Goal: Transaction & Acquisition: Purchase product/service

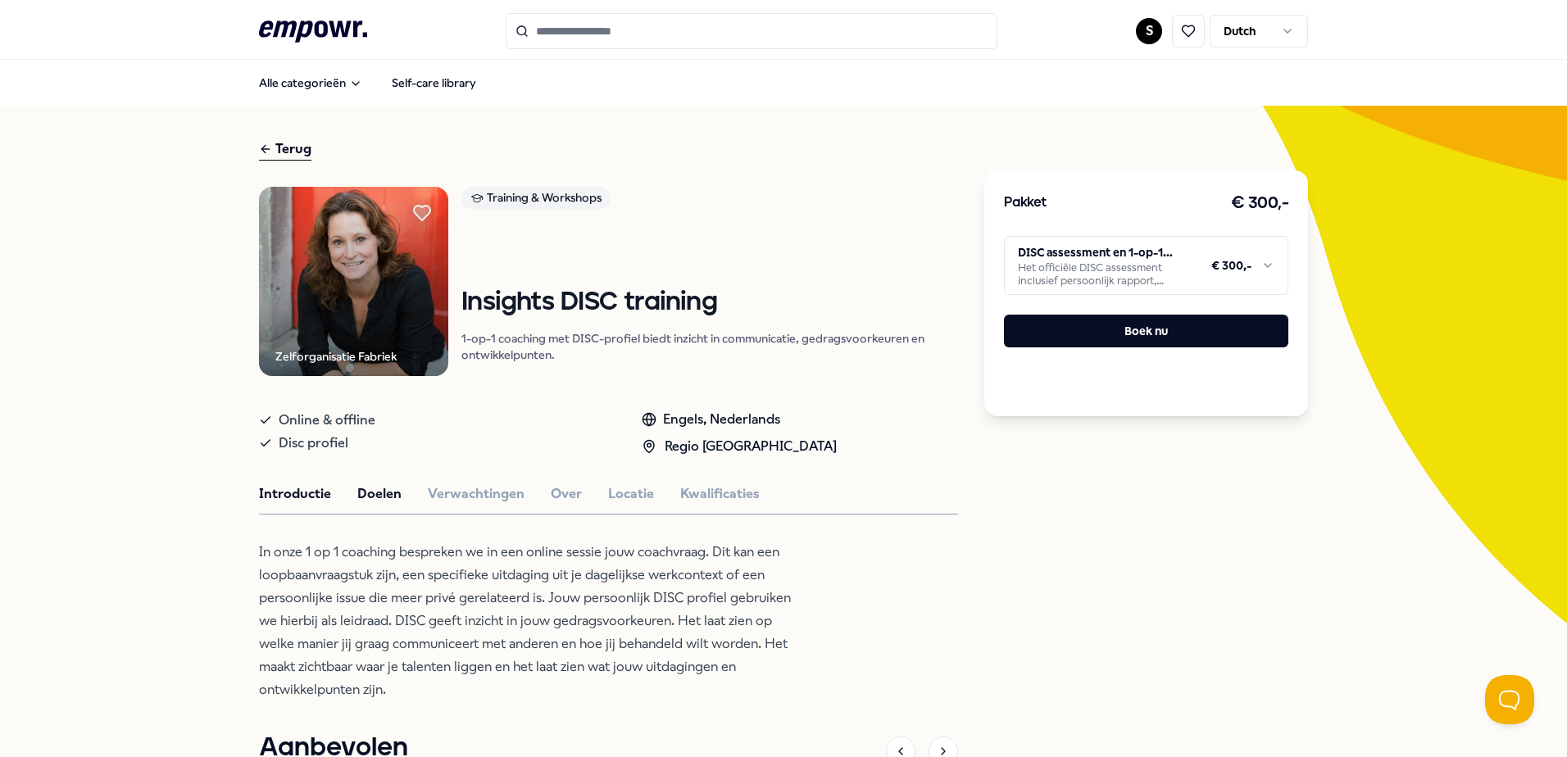
click at [365, 489] on button "Doelen" at bounding box center [379, 494] width 44 height 21
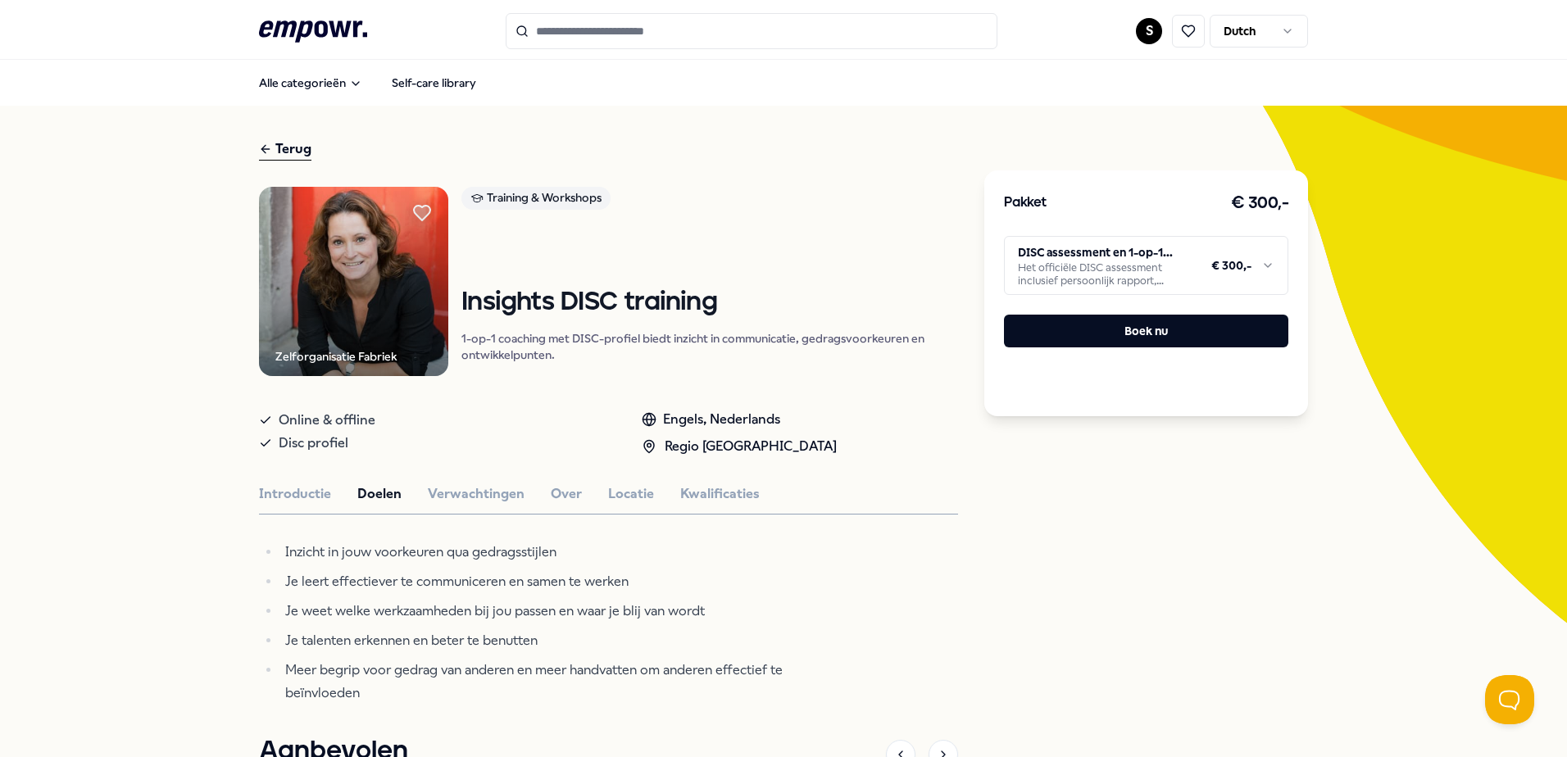
click at [418, 484] on div "Introductie Doelen Verwachtingen Over Locatie Kwalificaties" at bounding box center [608, 494] width 699 height 21
click at [491, 500] on button "Verwachtingen" at bounding box center [476, 494] width 97 height 21
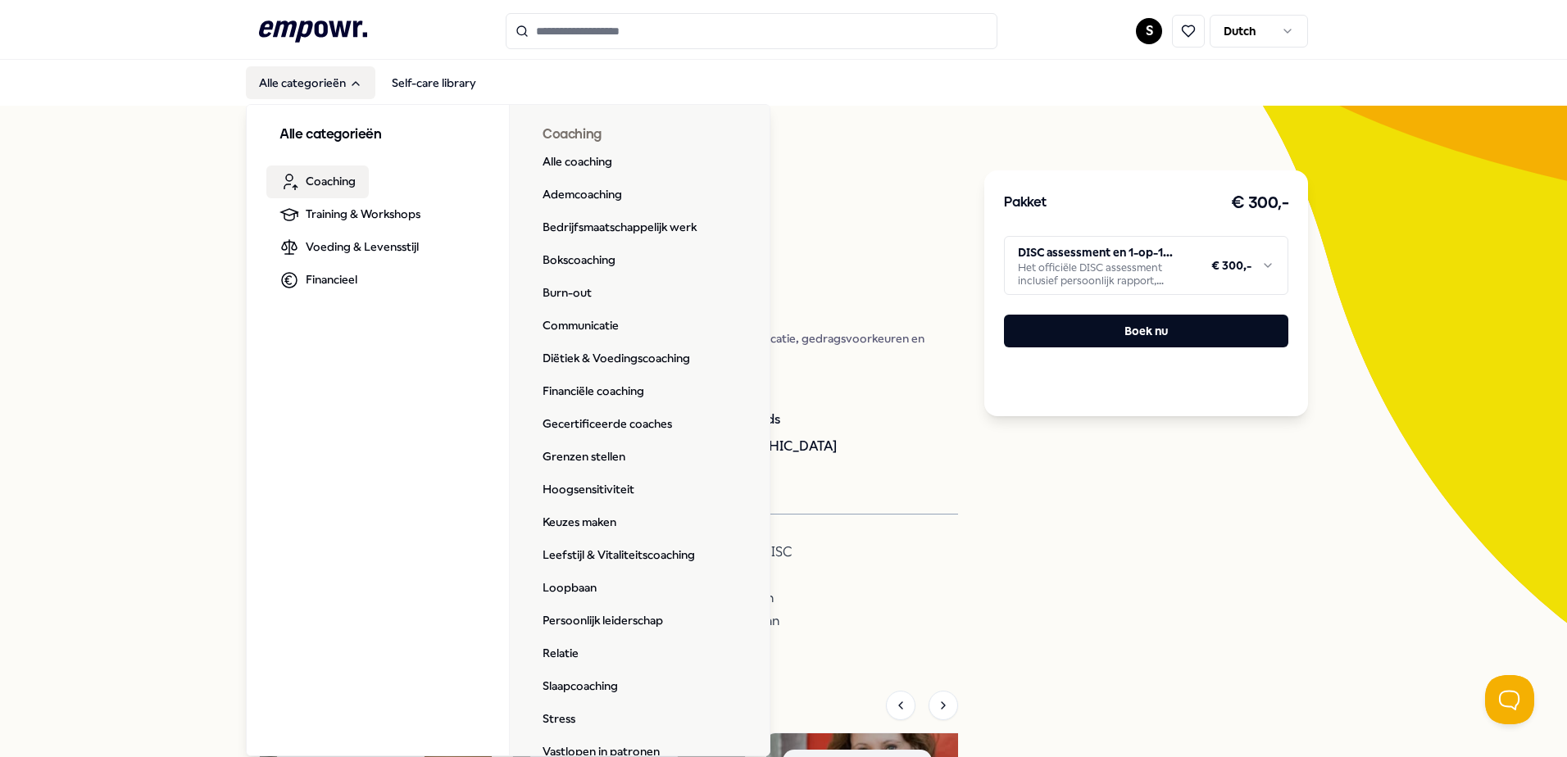
click at [318, 175] on span "Coaching" at bounding box center [331, 181] width 50 height 18
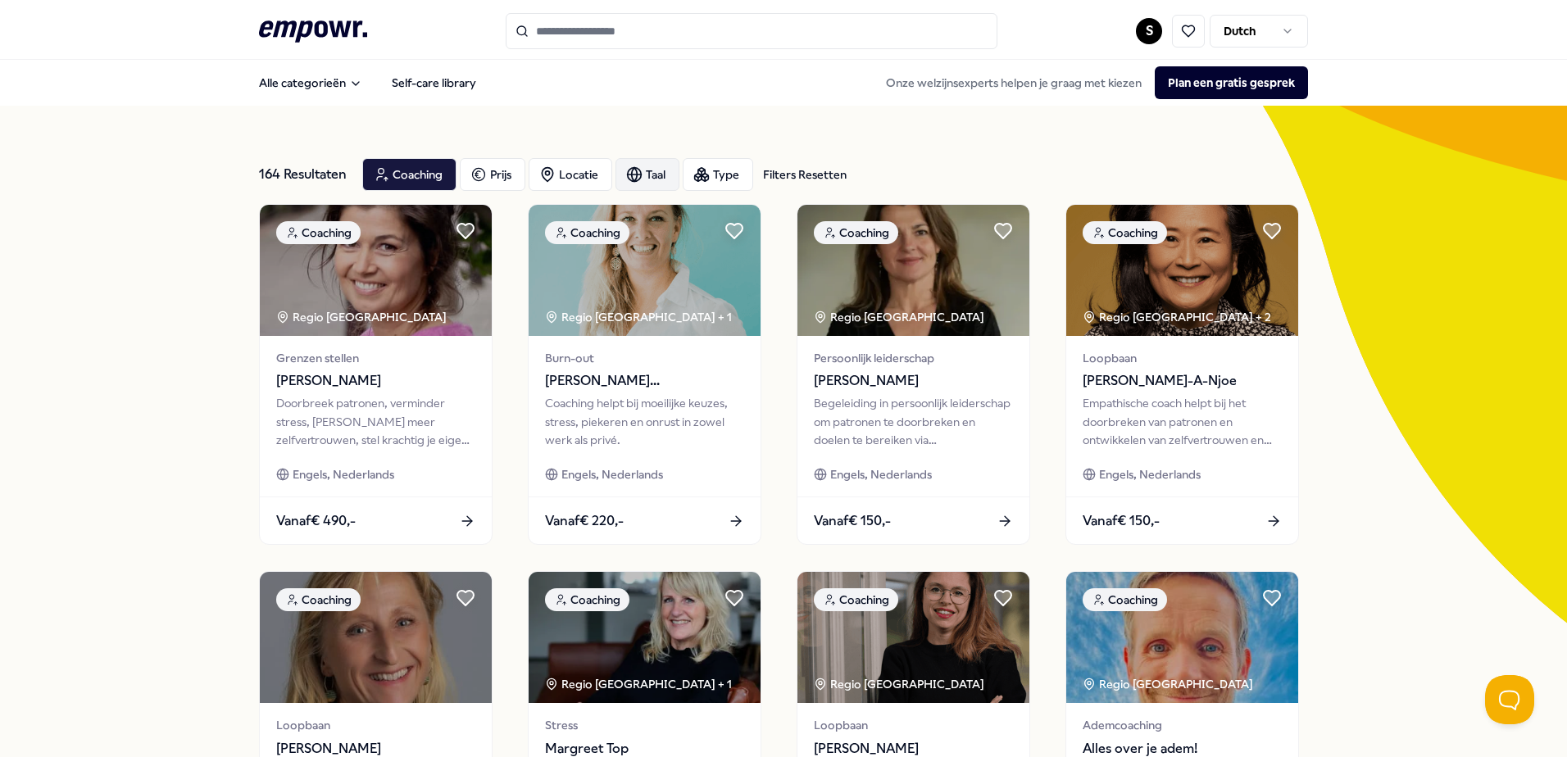
click at [620, 171] on div "Taal" at bounding box center [648, 174] width 64 height 33
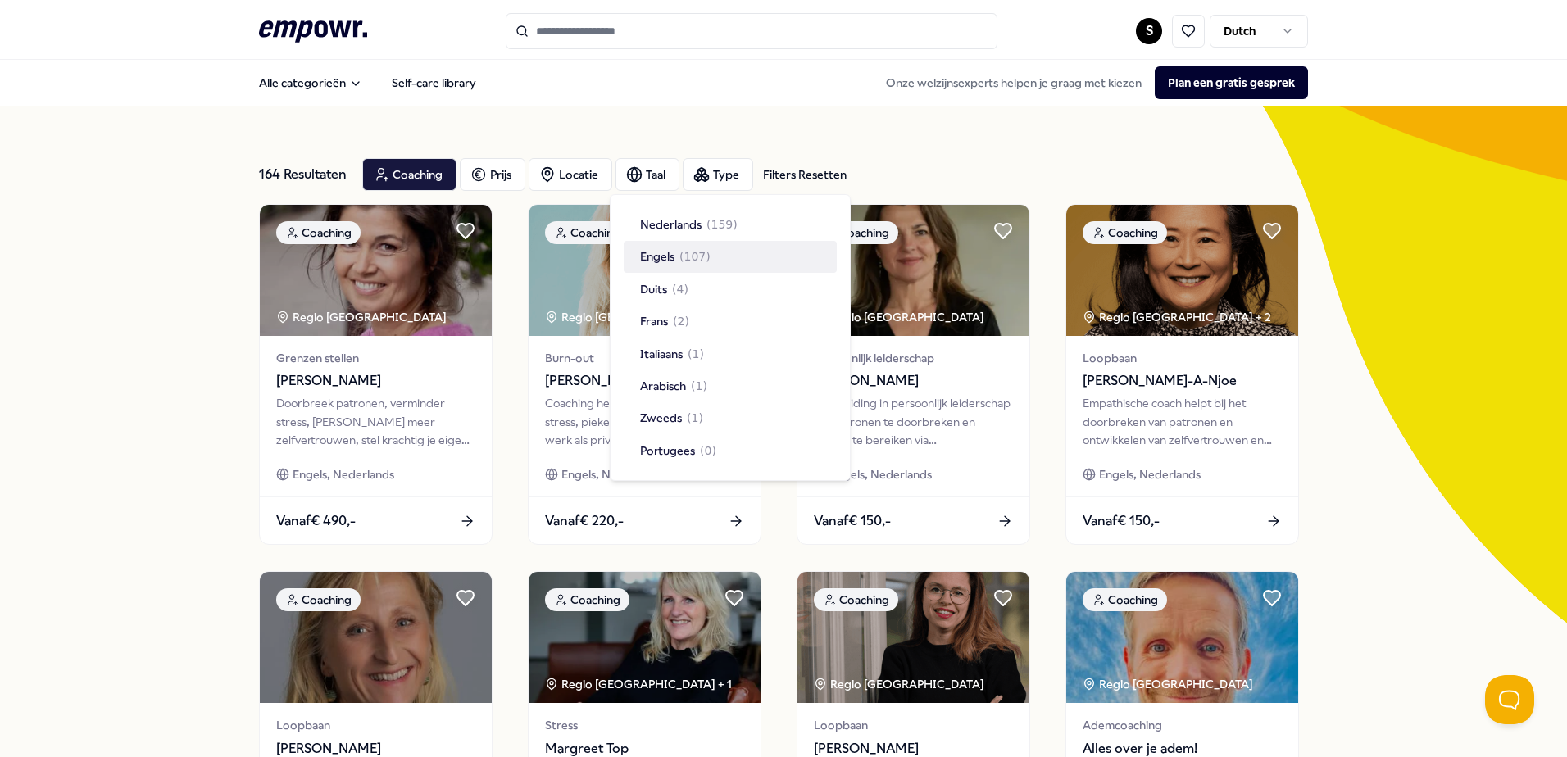
click at [651, 252] on span "Engels" at bounding box center [657, 257] width 34 height 18
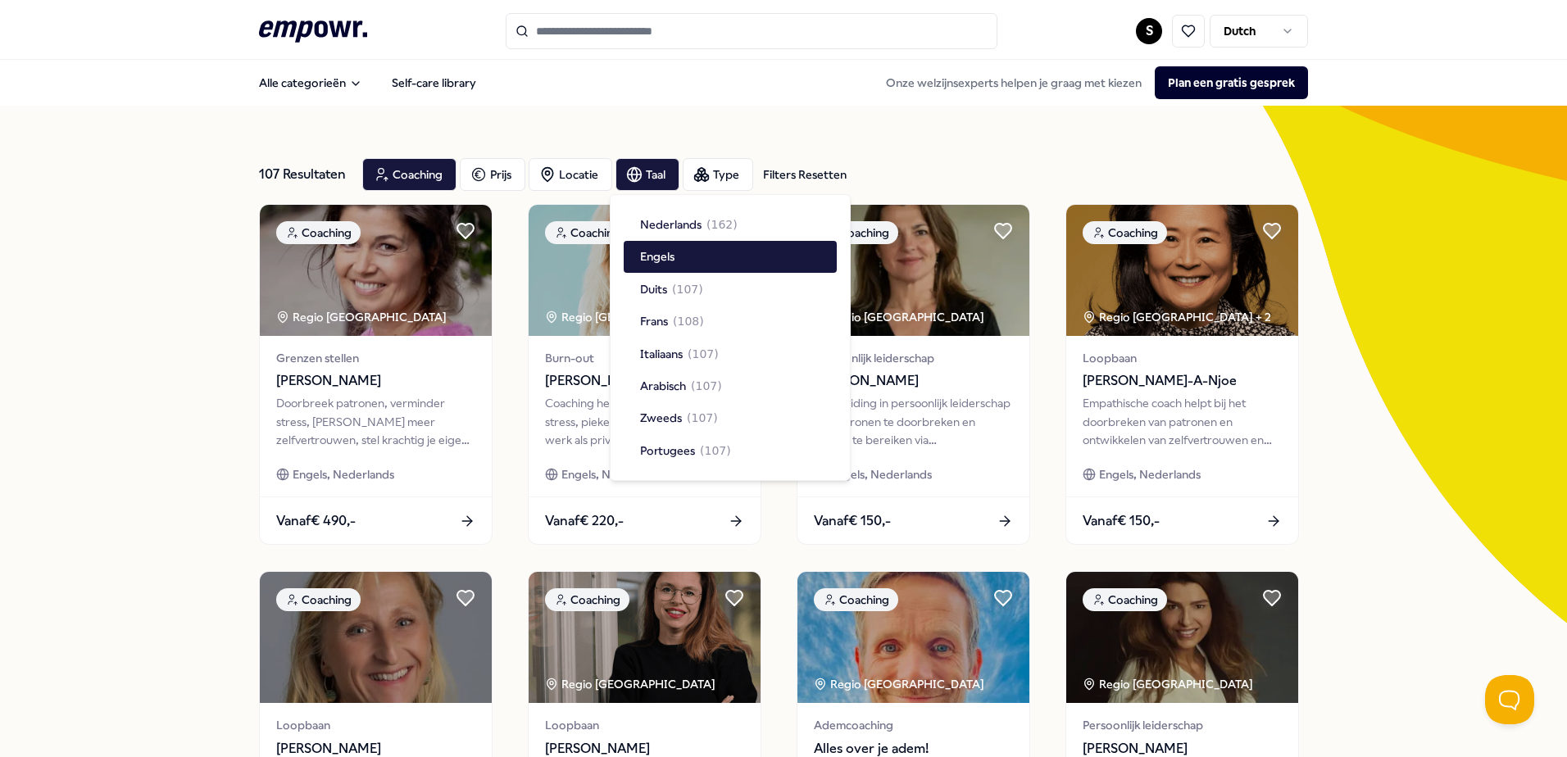
click at [196, 375] on div "107 Resultaten Filters Resetten Coaching Prijs Locatie Taal Type Filters Resett…" at bounding box center [783, 746] width 1567 height 1280
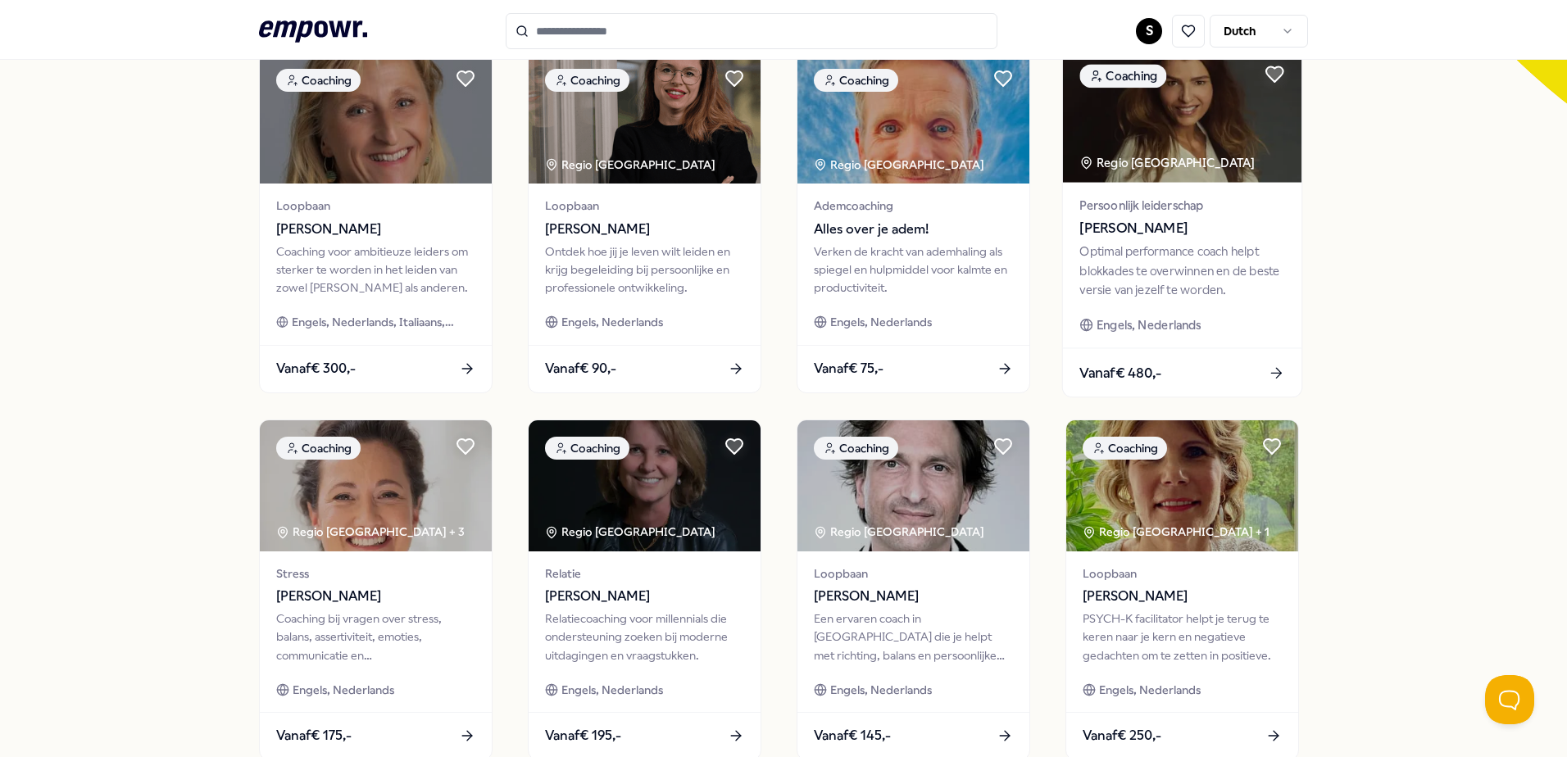
scroll to position [709, 0]
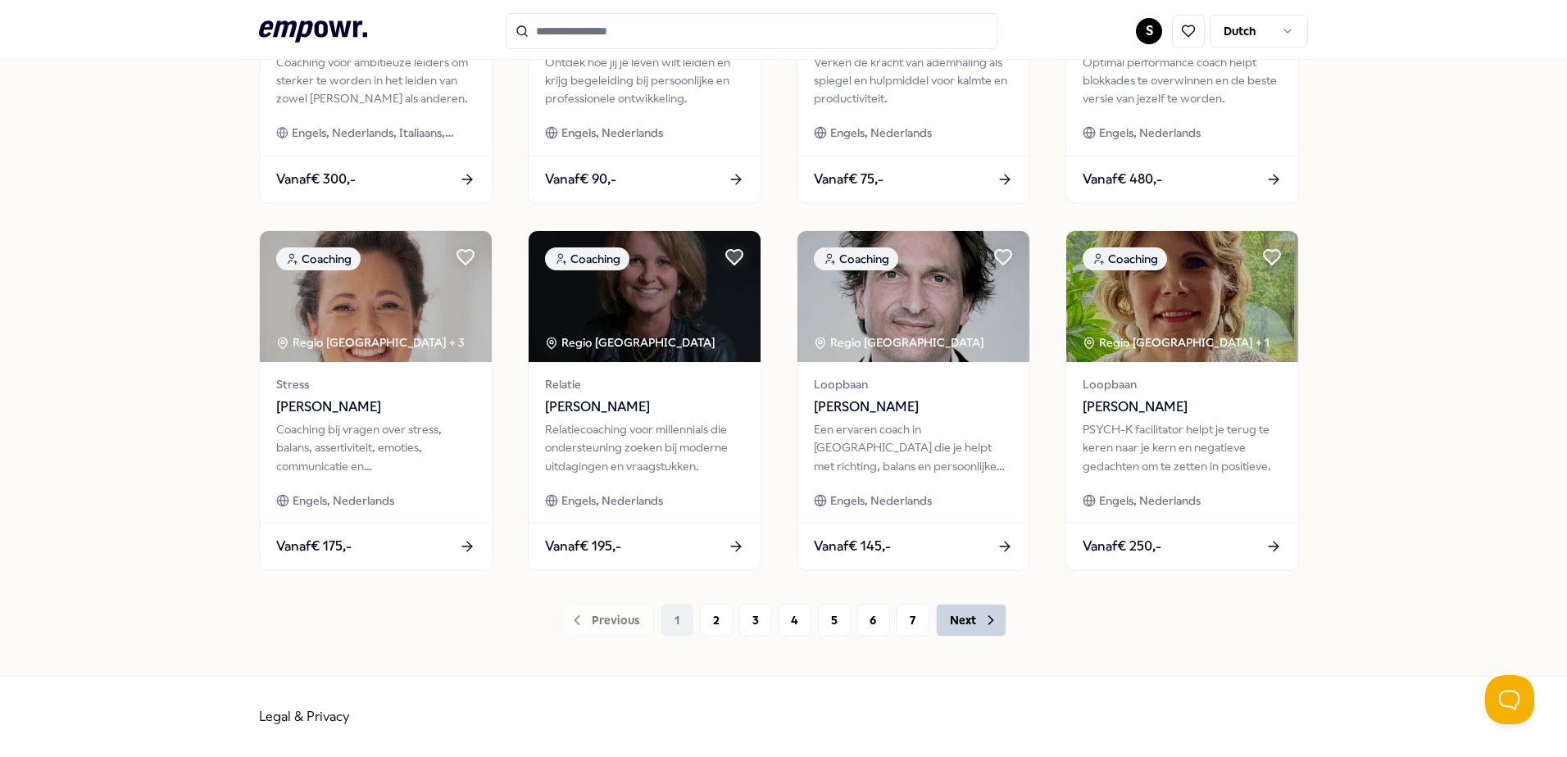
click at [967, 621] on button "Next" at bounding box center [971, 620] width 71 height 33
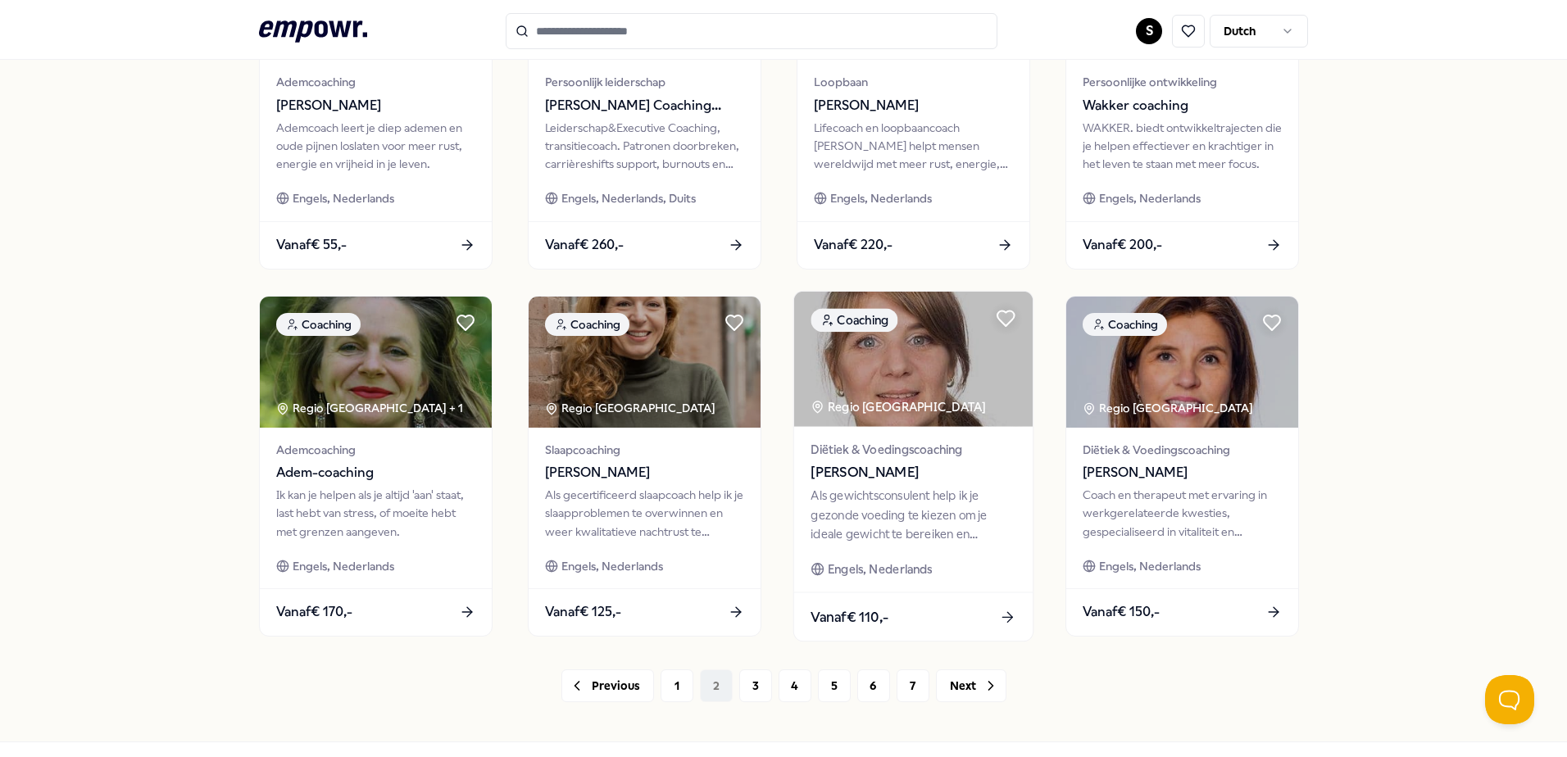
scroll to position [709, 0]
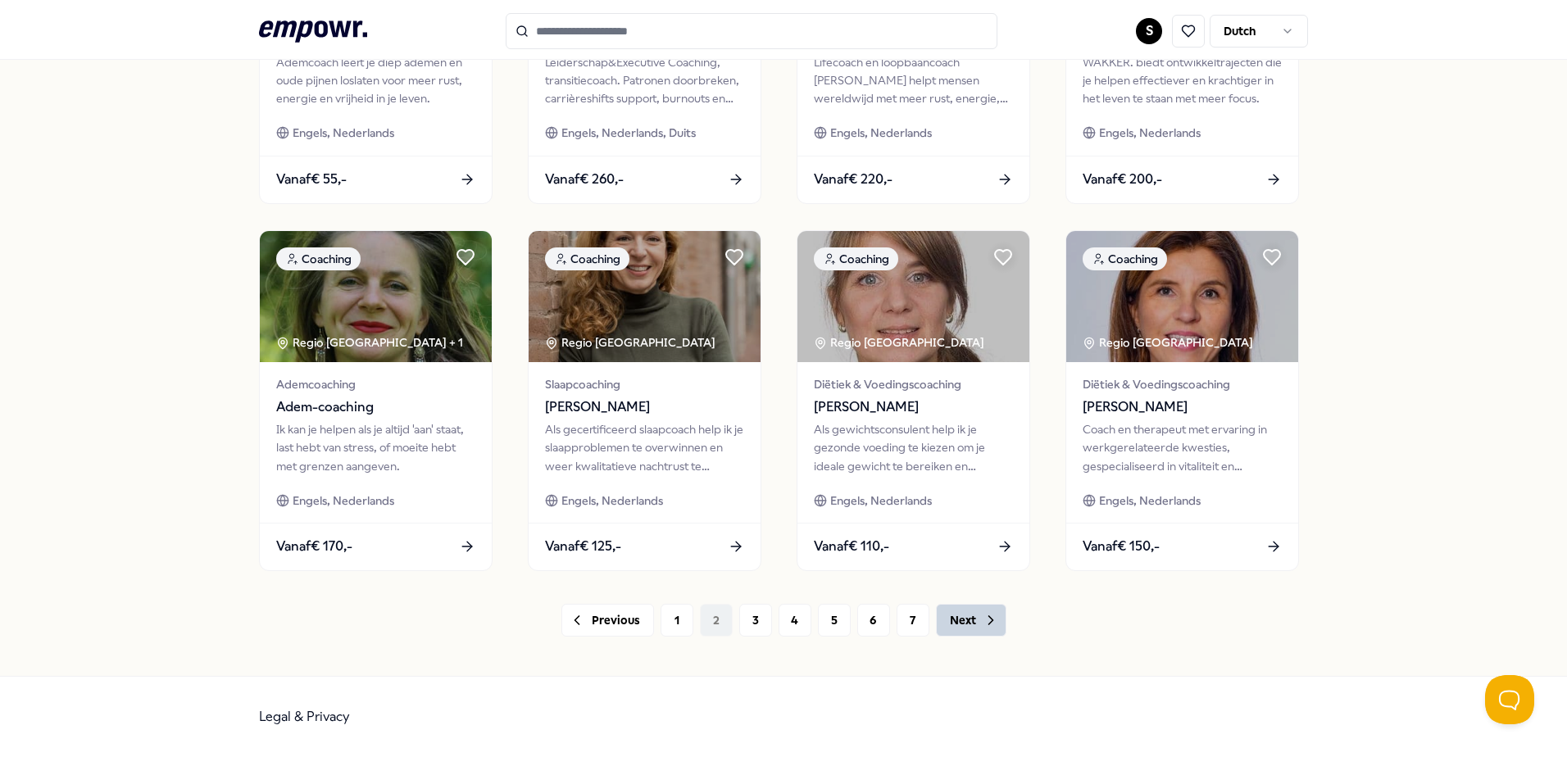
click at [951, 620] on button "Next" at bounding box center [971, 620] width 71 height 33
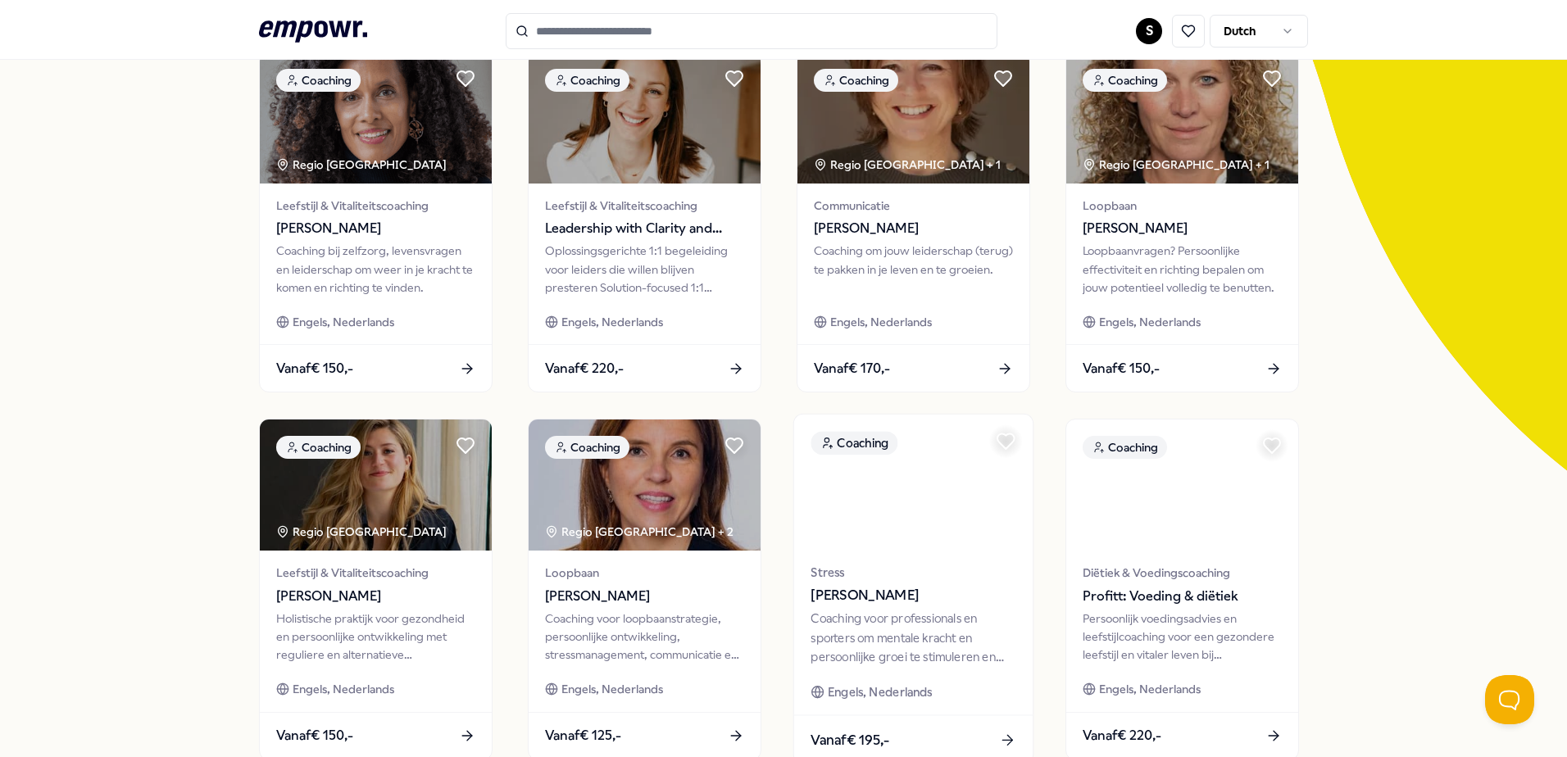
scroll to position [656, 0]
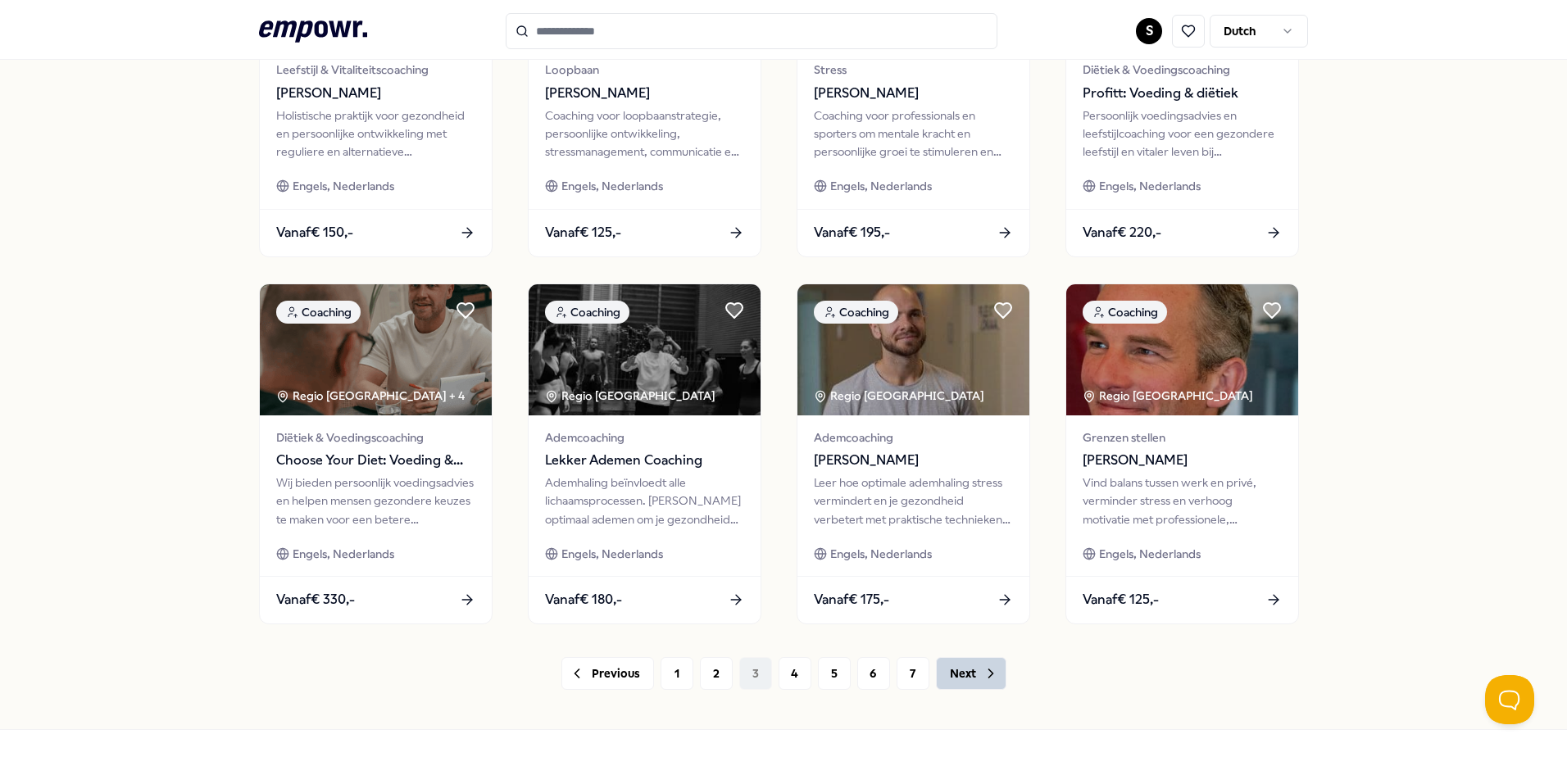
click at [967, 672] on button "Next" at bounding box center [971, 673] width 71 height 33
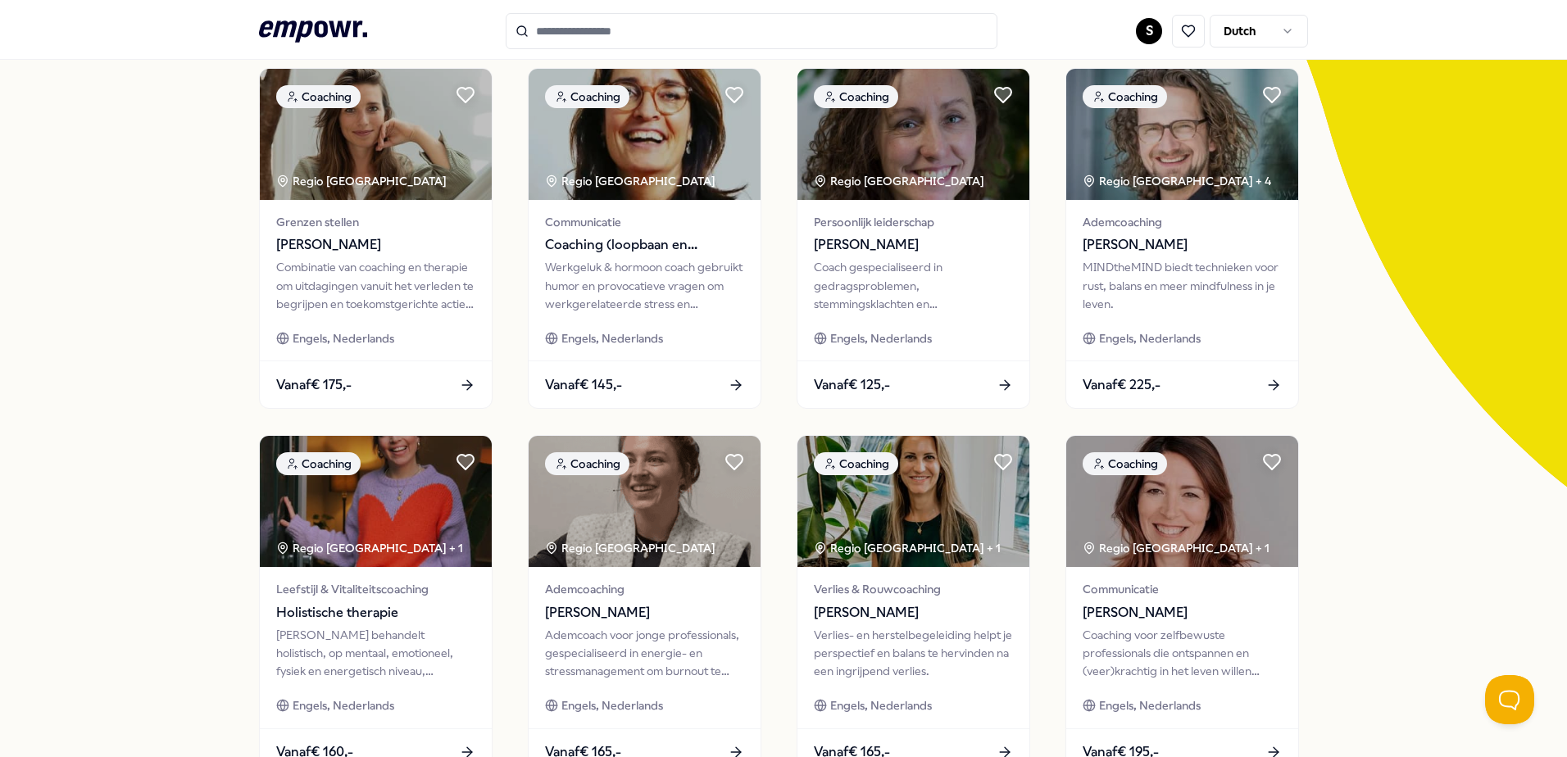
scroll to position [656, 0]
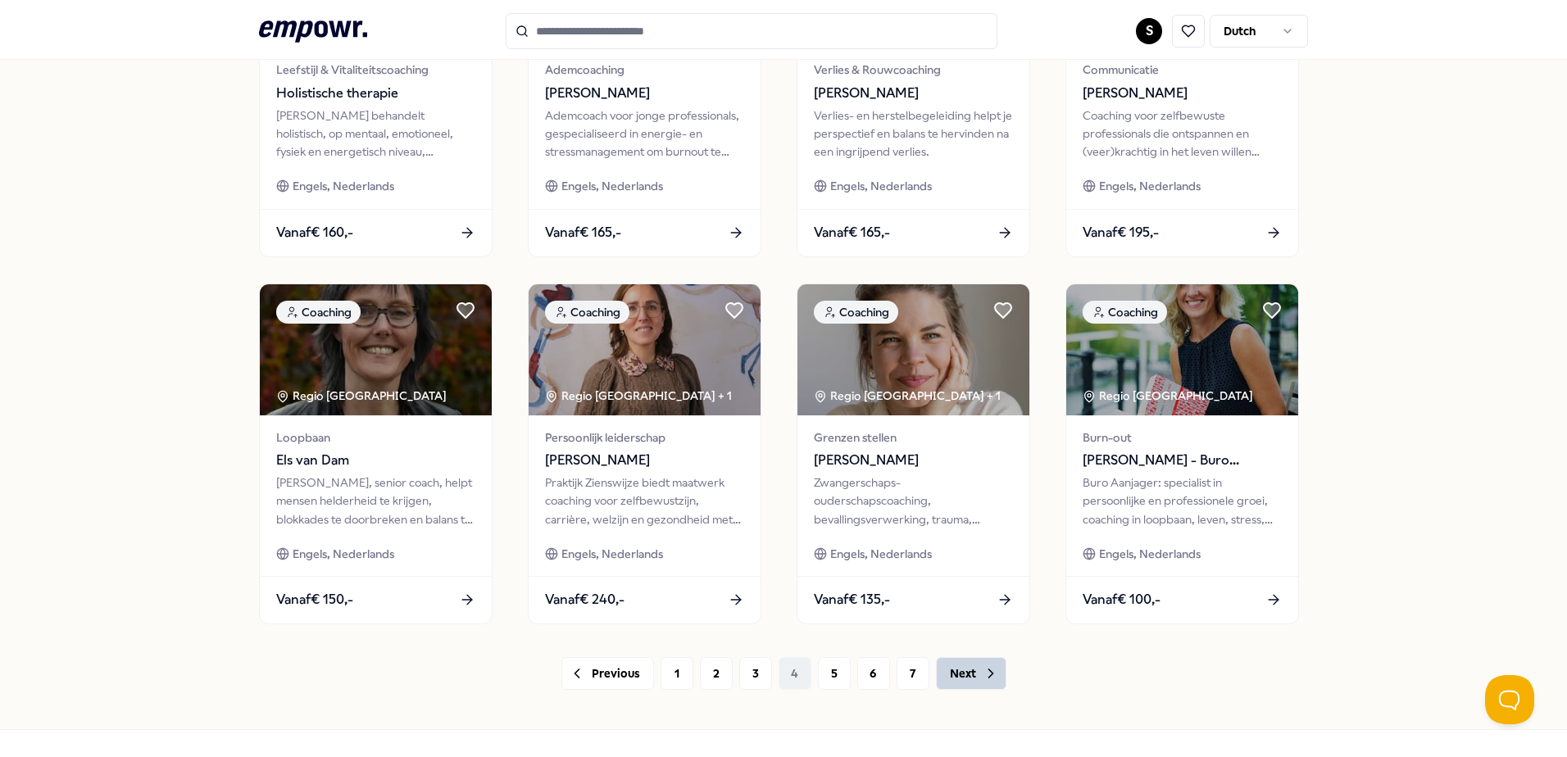
click at [971, 671] on button "Next" at bounding box center [971, 673] width 71 height 33
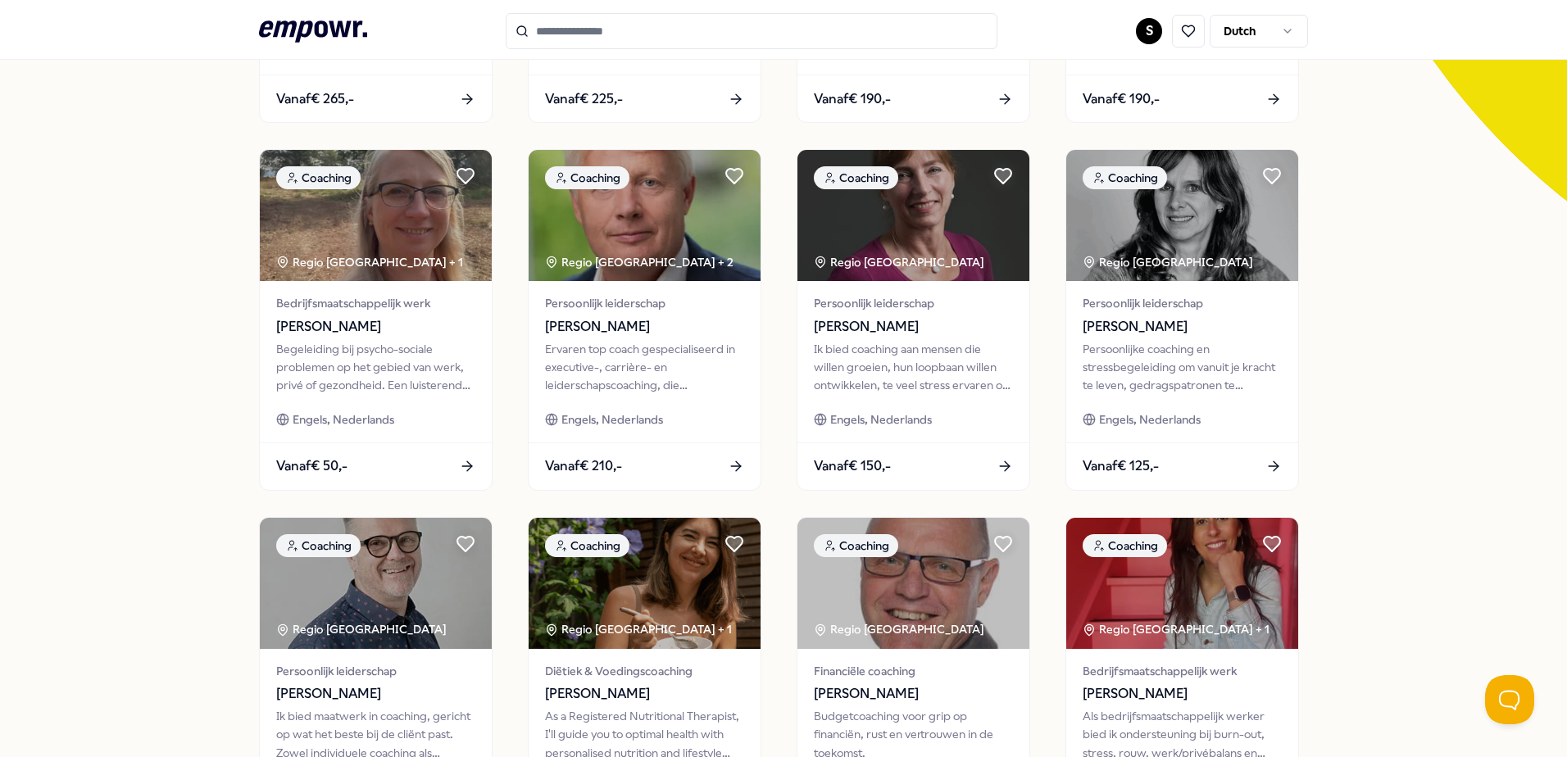
scroll to position [656, 0]
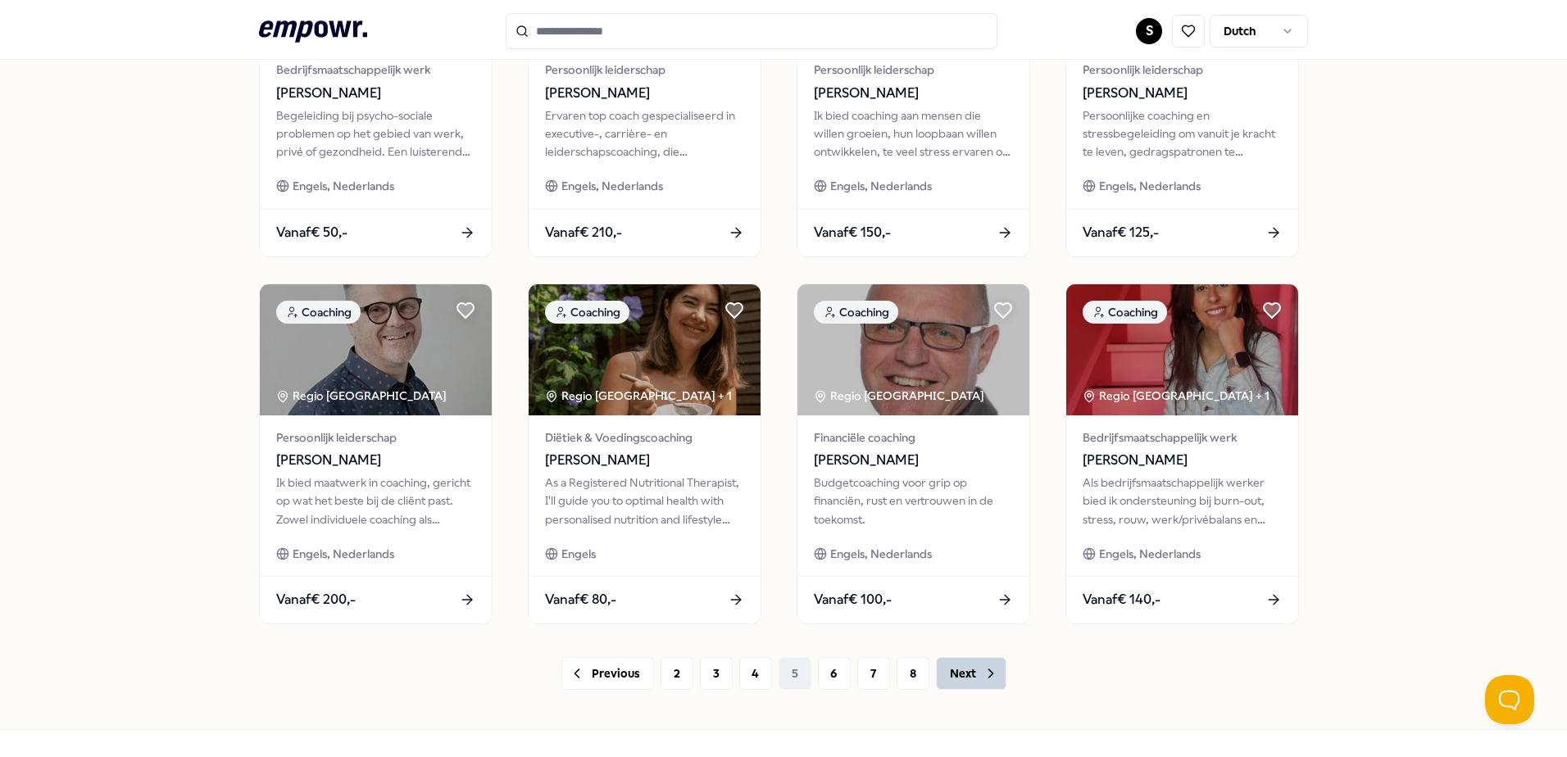
click at [955, 669] on button "Next" at bounding box center [971, 673] width 71 height 33
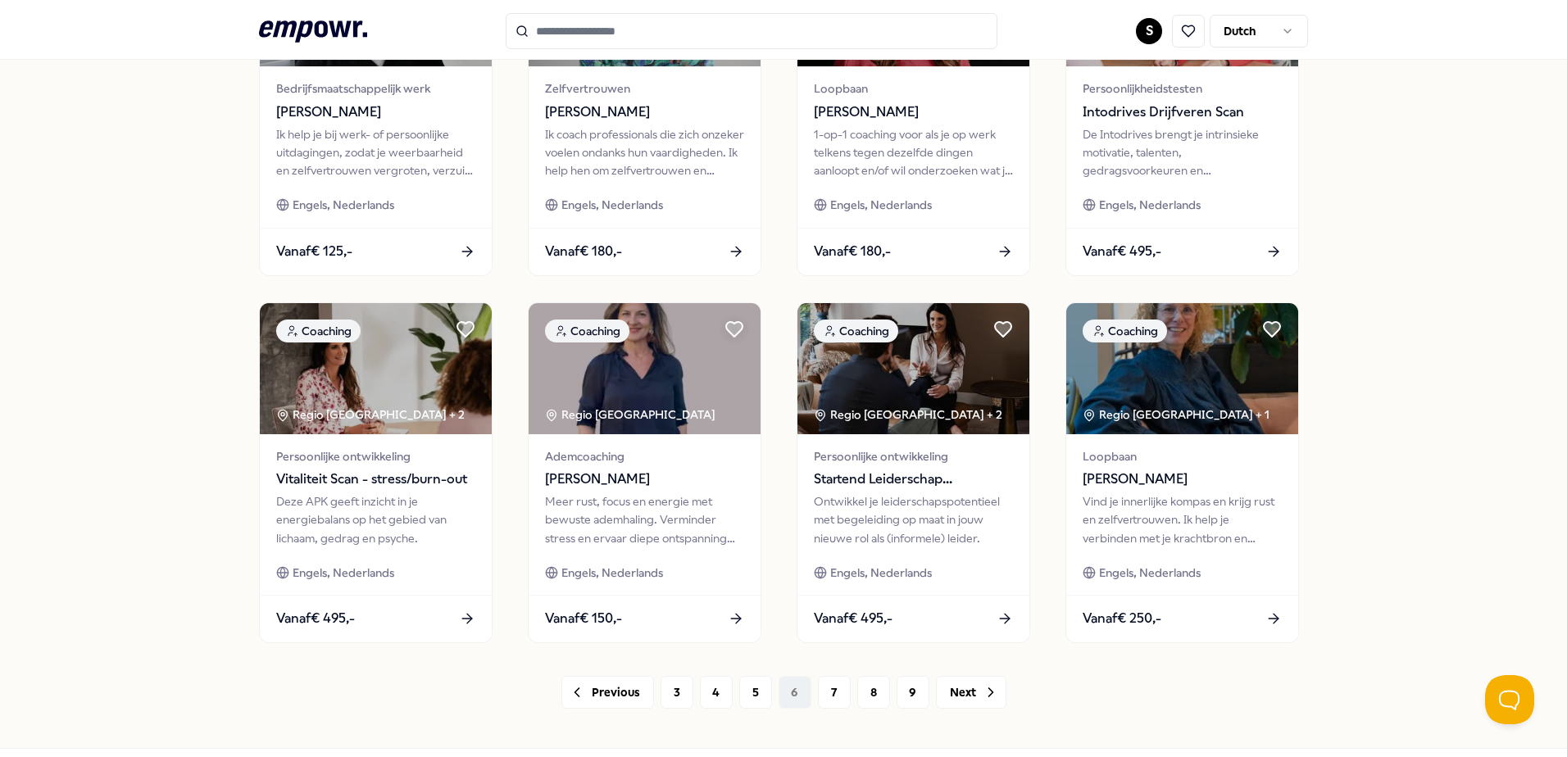
scroll to position [709, 0]
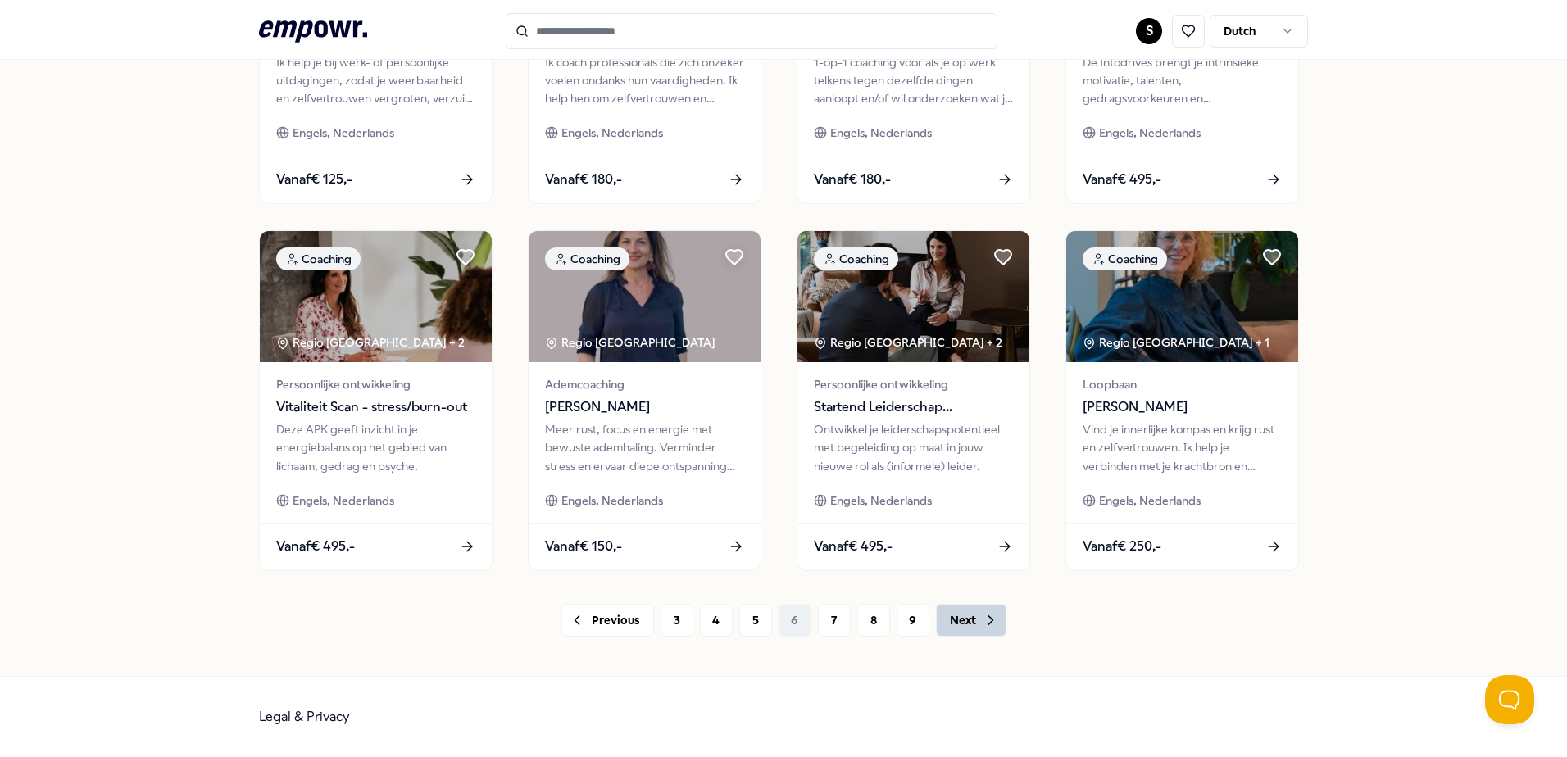
click at [954, 635] on button "Next" at bounding box center [971, 620] width 71 height 33
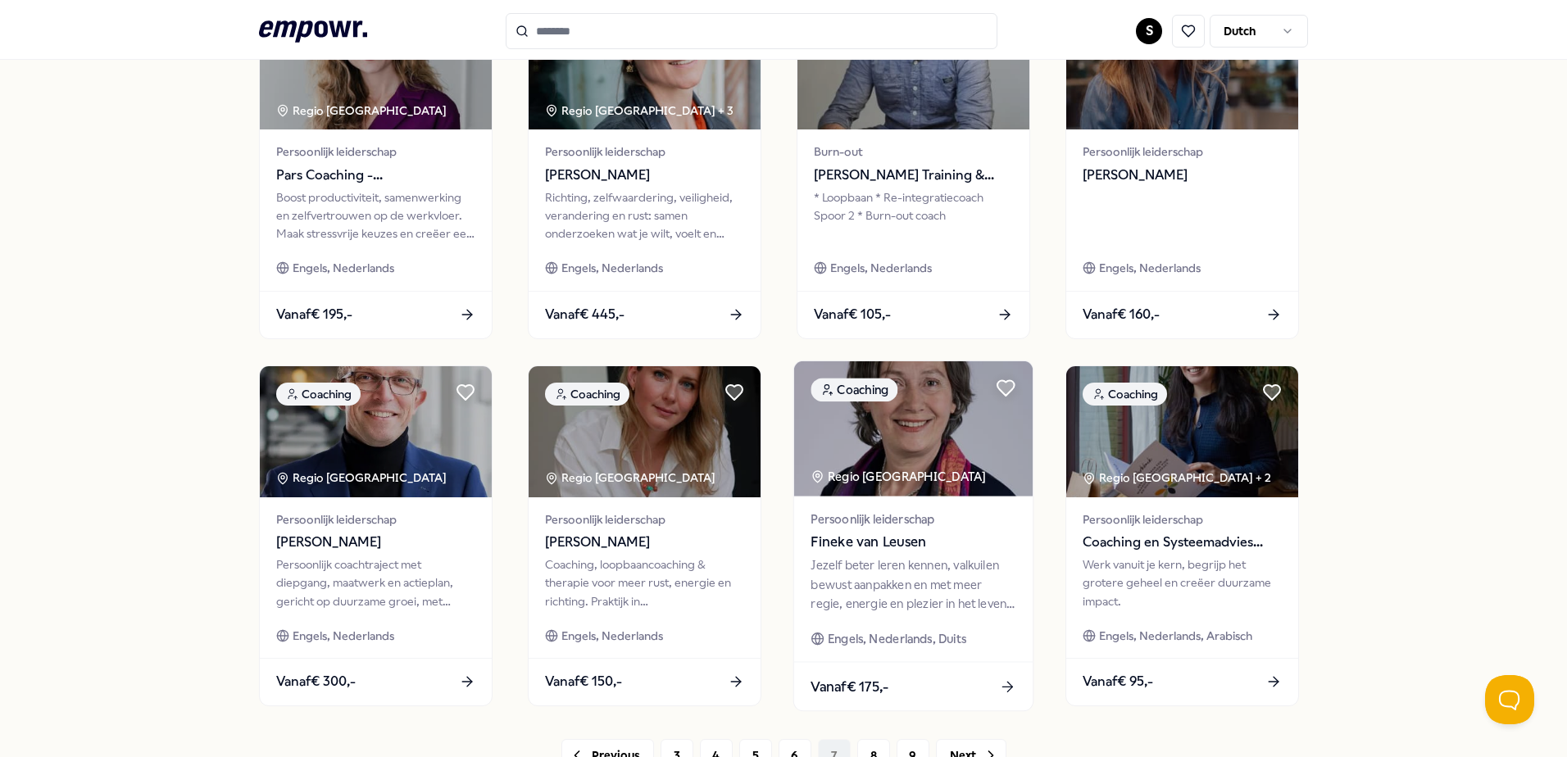
scroll to position [709, 0]
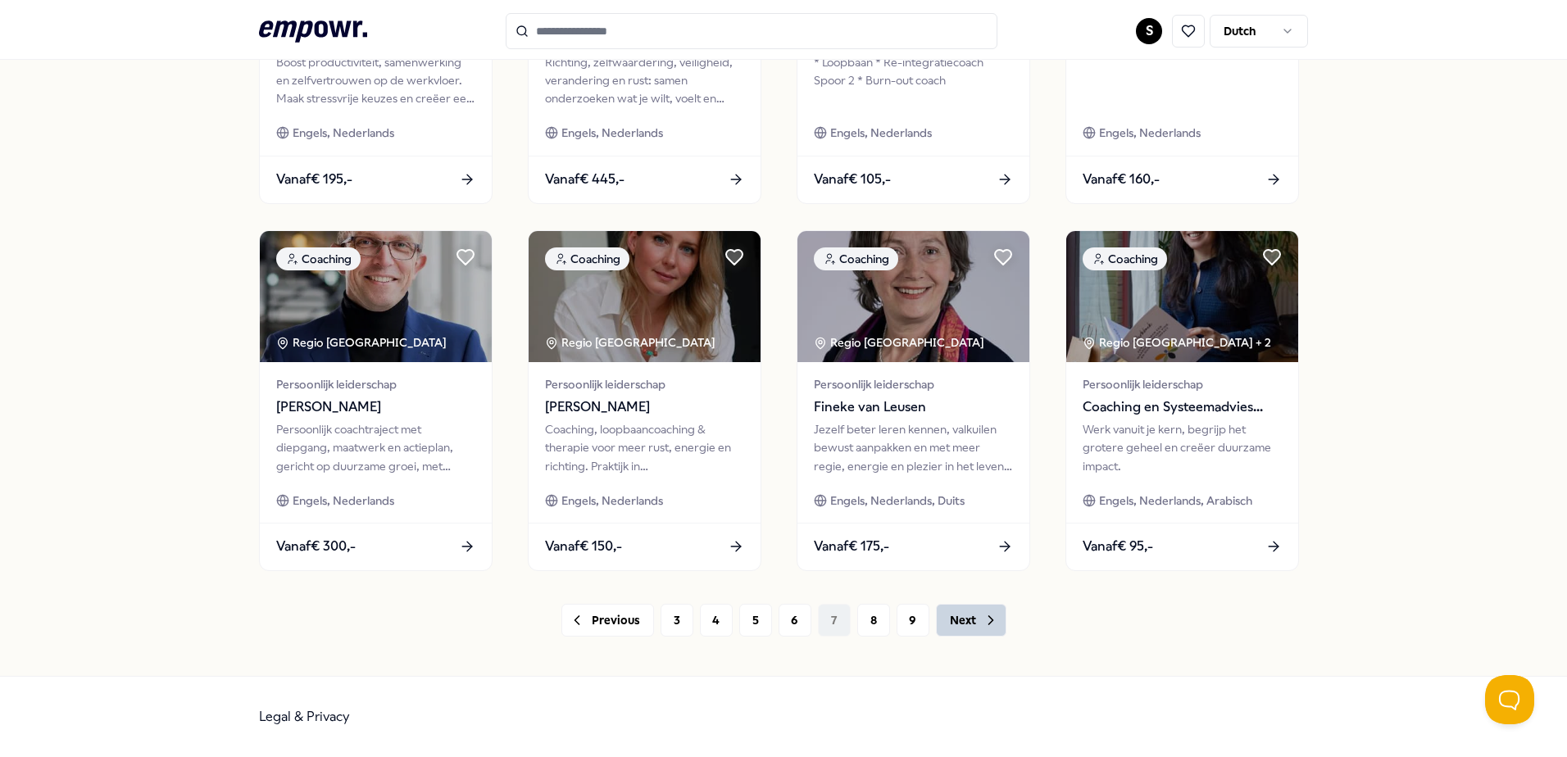
click at [953, 630] on button "Next" at bounding box center [971, 620] width 71 height 33
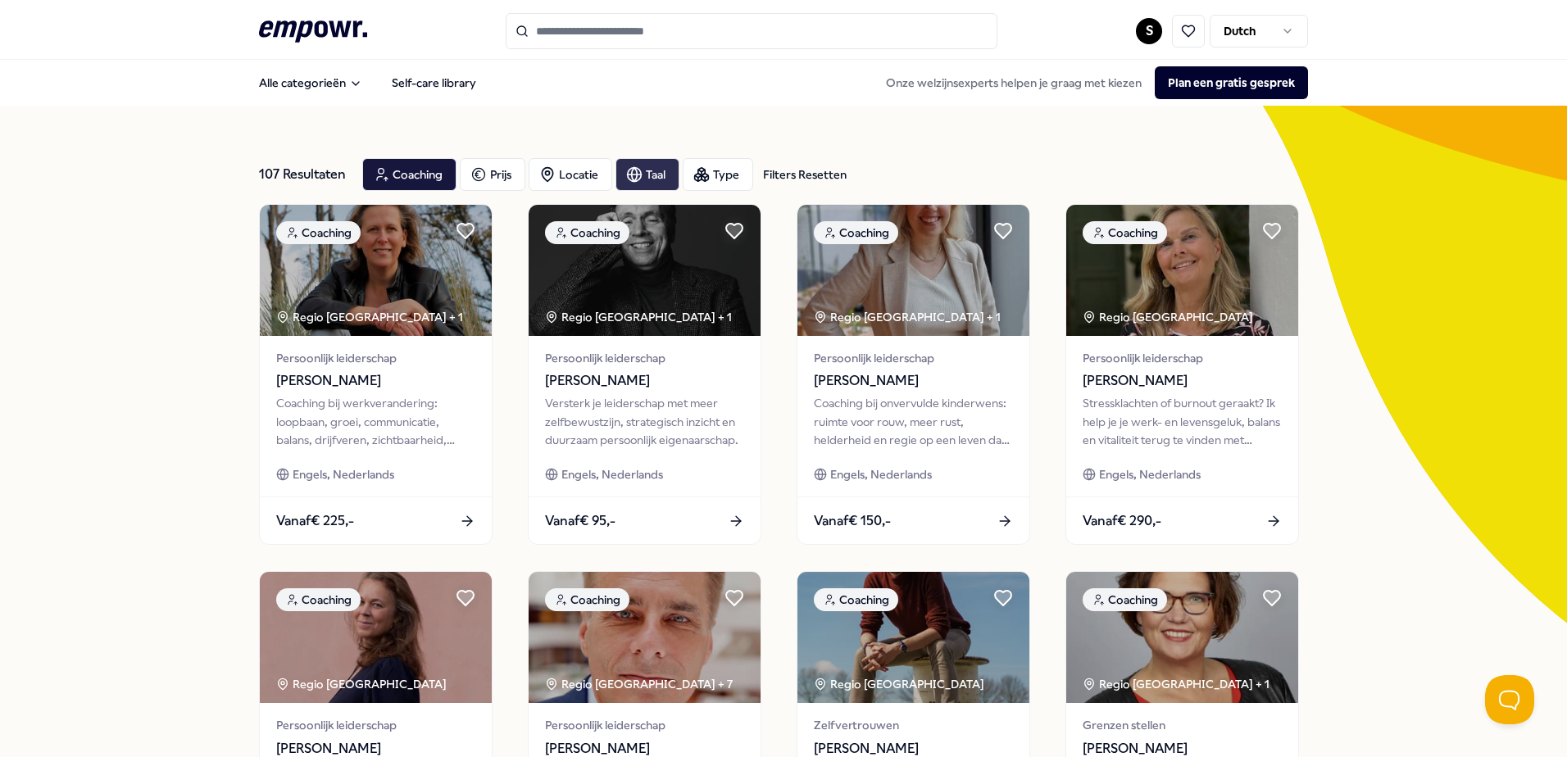
click at [637, 188] on div "Taal" at bounding box center [648, 174] width 64 height 33
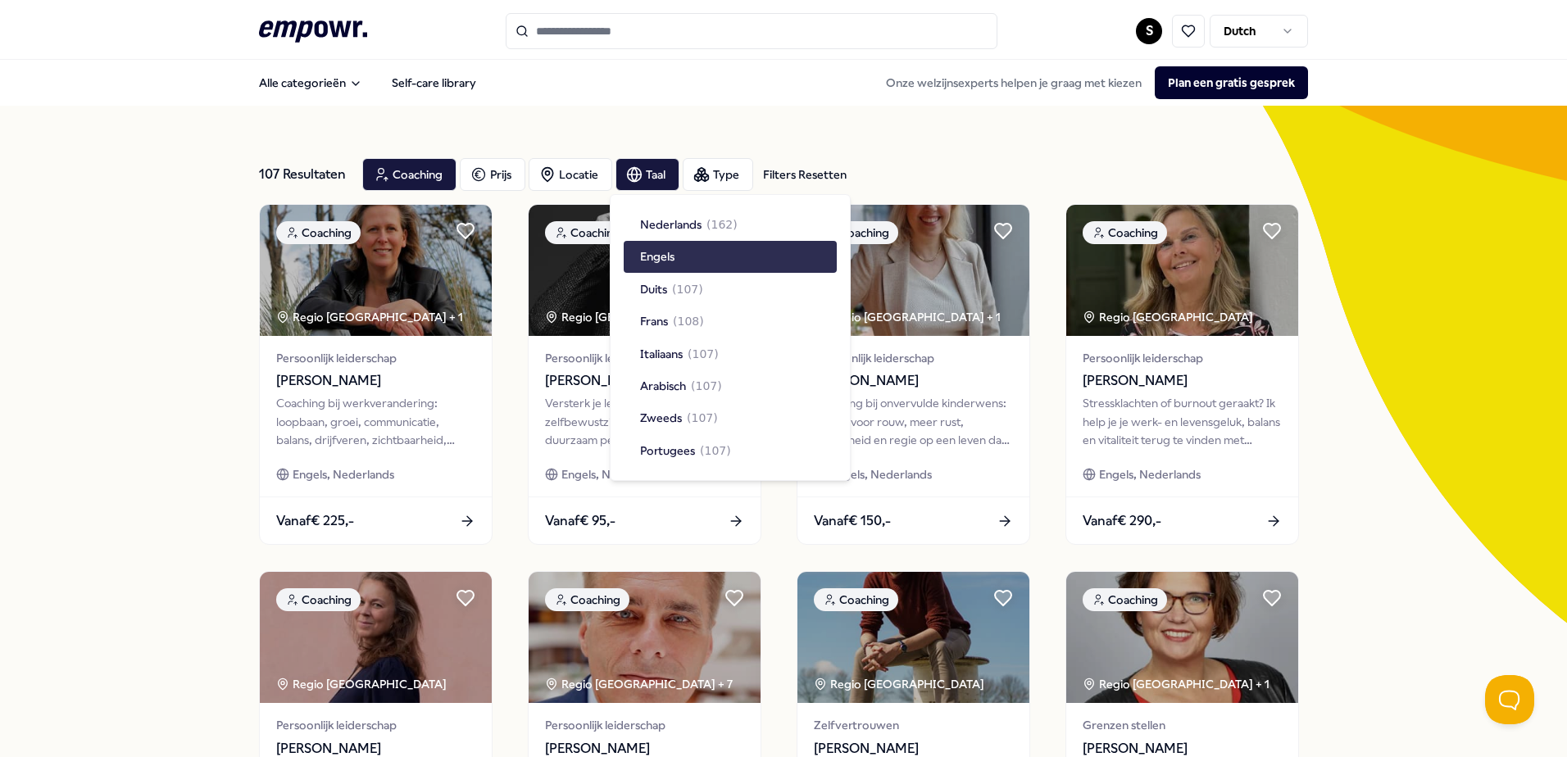
click at [662, 249] on span "Engels" at bounding box center [657, 257] width 34 height 18
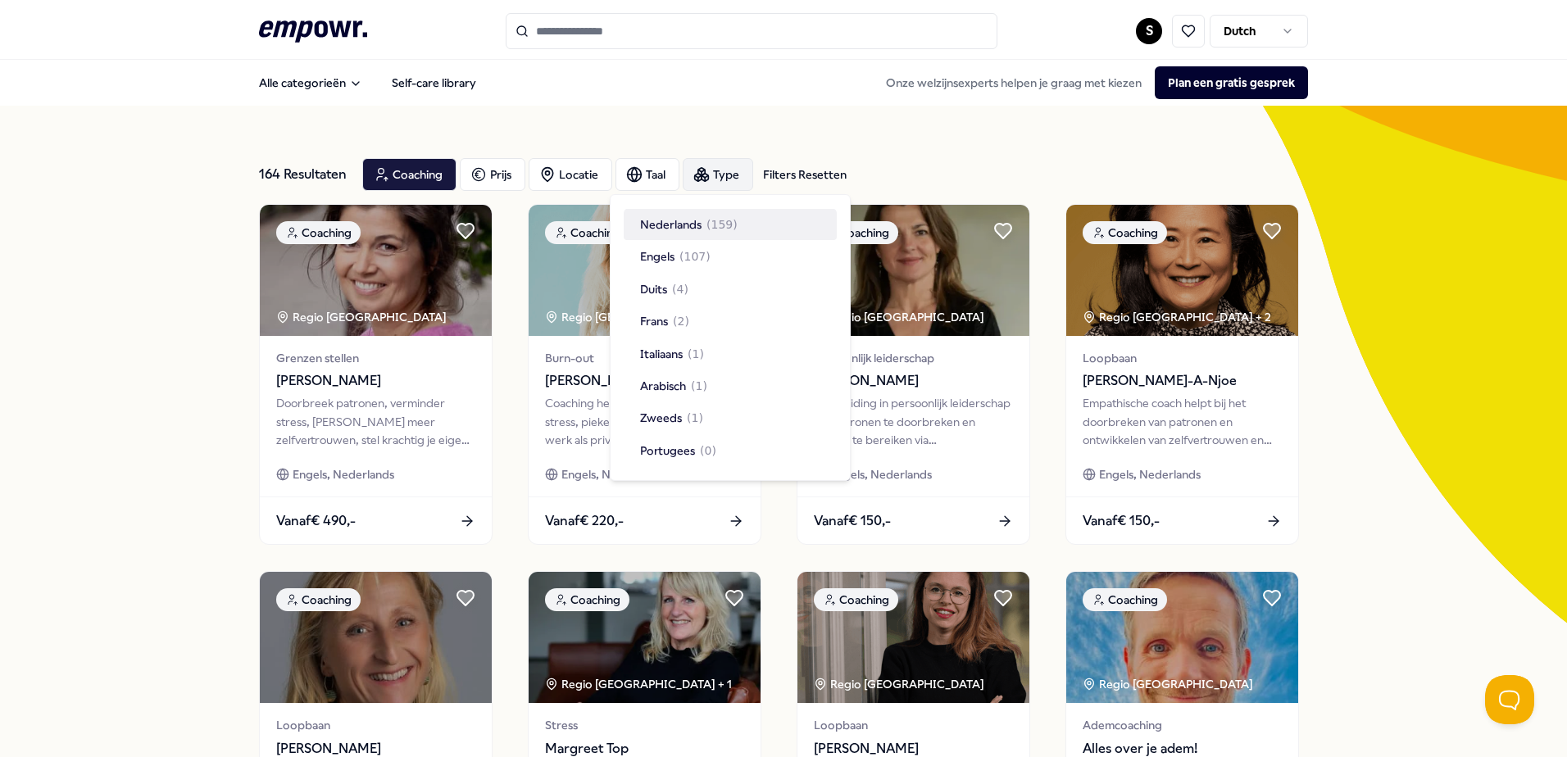
click at [696, 189] on div "Type" at bounding box center [718, 174] width 71 height 33
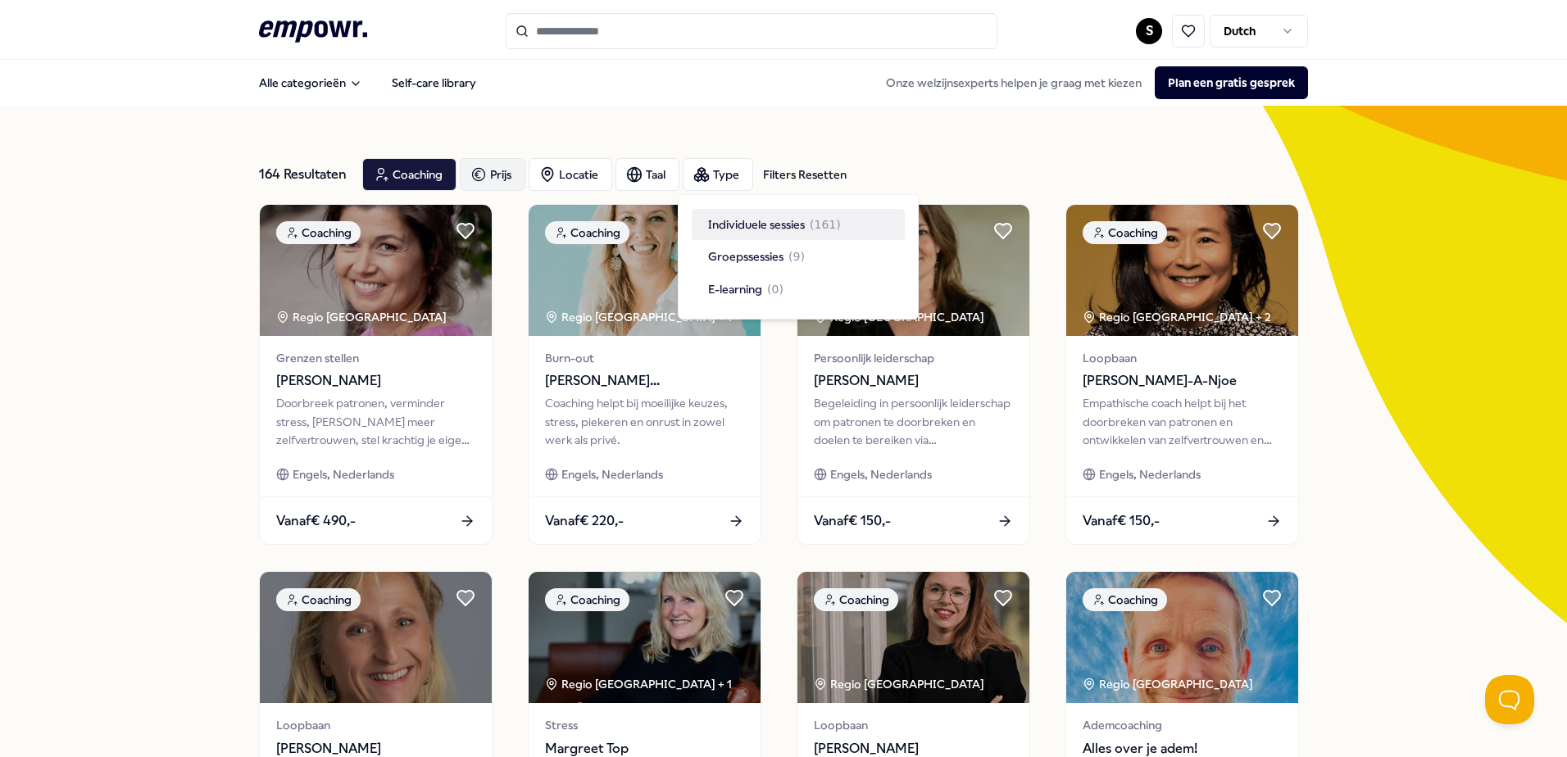
click at [510, 168] on div "Prijs" at bounding box center [493, 174] width 66 height 33
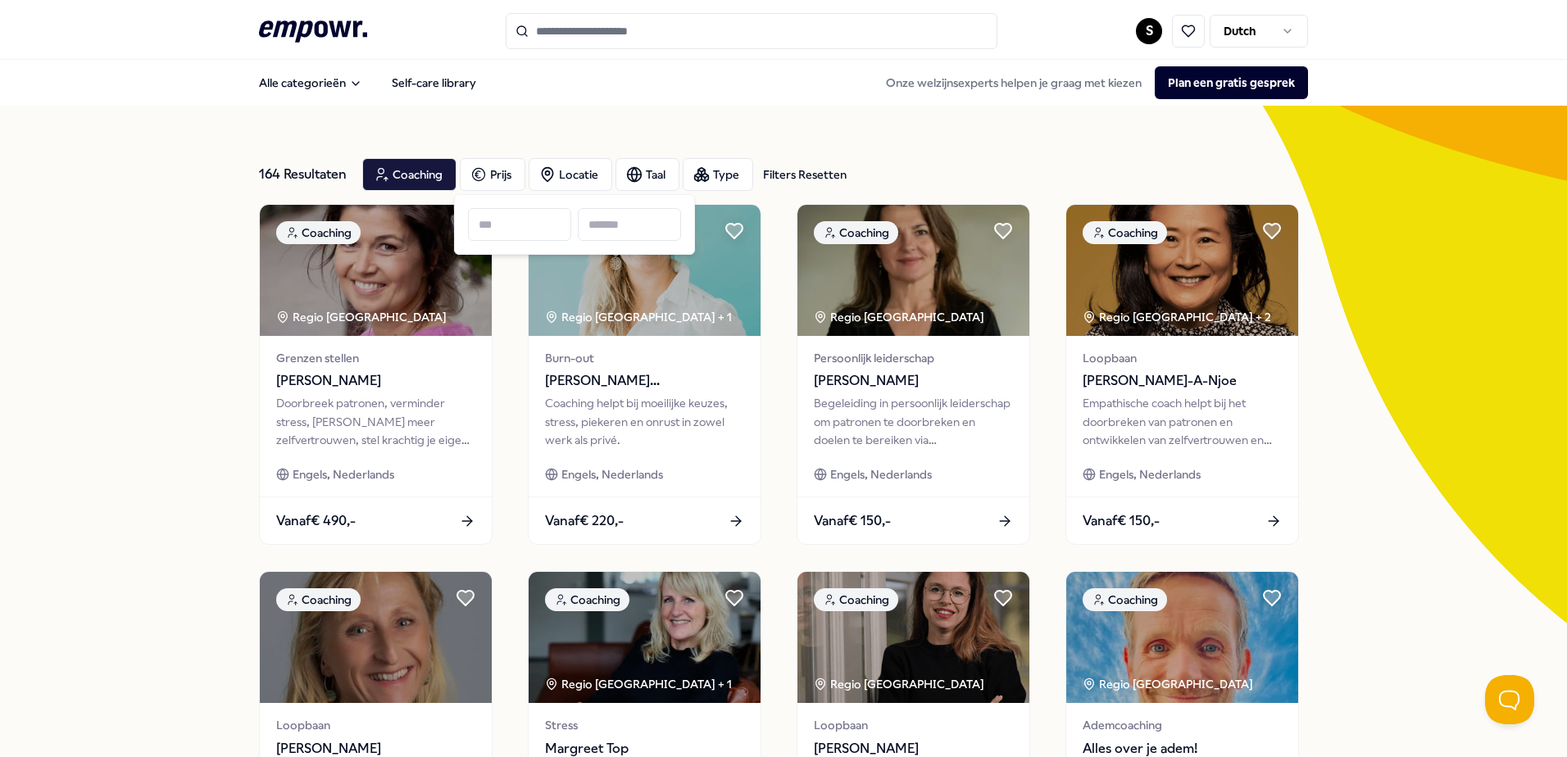
click at [576, 140] on div "164 Resultaten Filters Resetten Coaching Prijs Locatie Taal Type Filters Resett…" at bounding box center [783, 746] width 1049 height 1280
click at [313, 31] on icon ".empowr-logo_svg__cls-1{fill:#03032f}" at bounding box center [313, 31] width 108 height 30
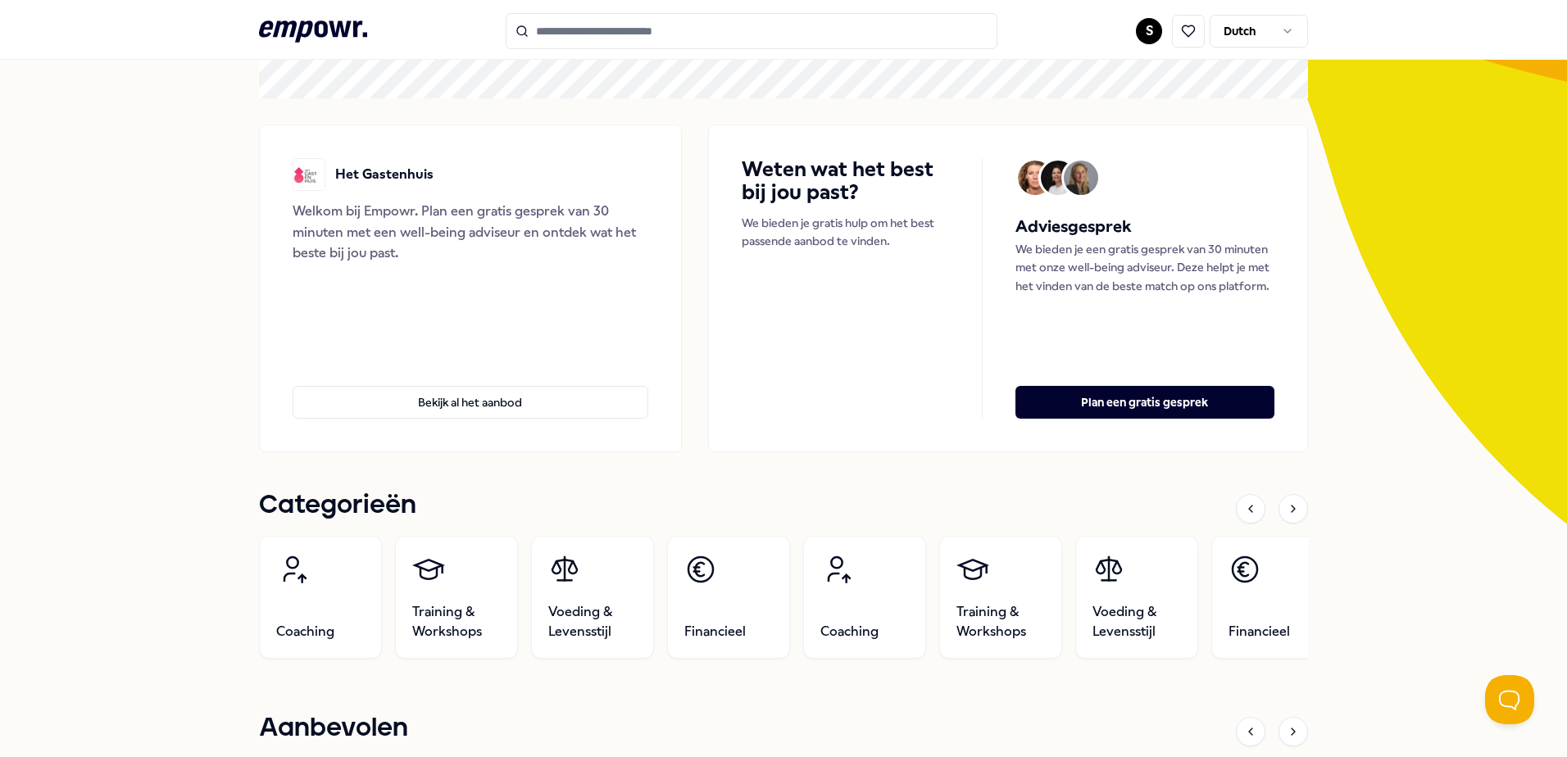
scroll to position [246, 0]
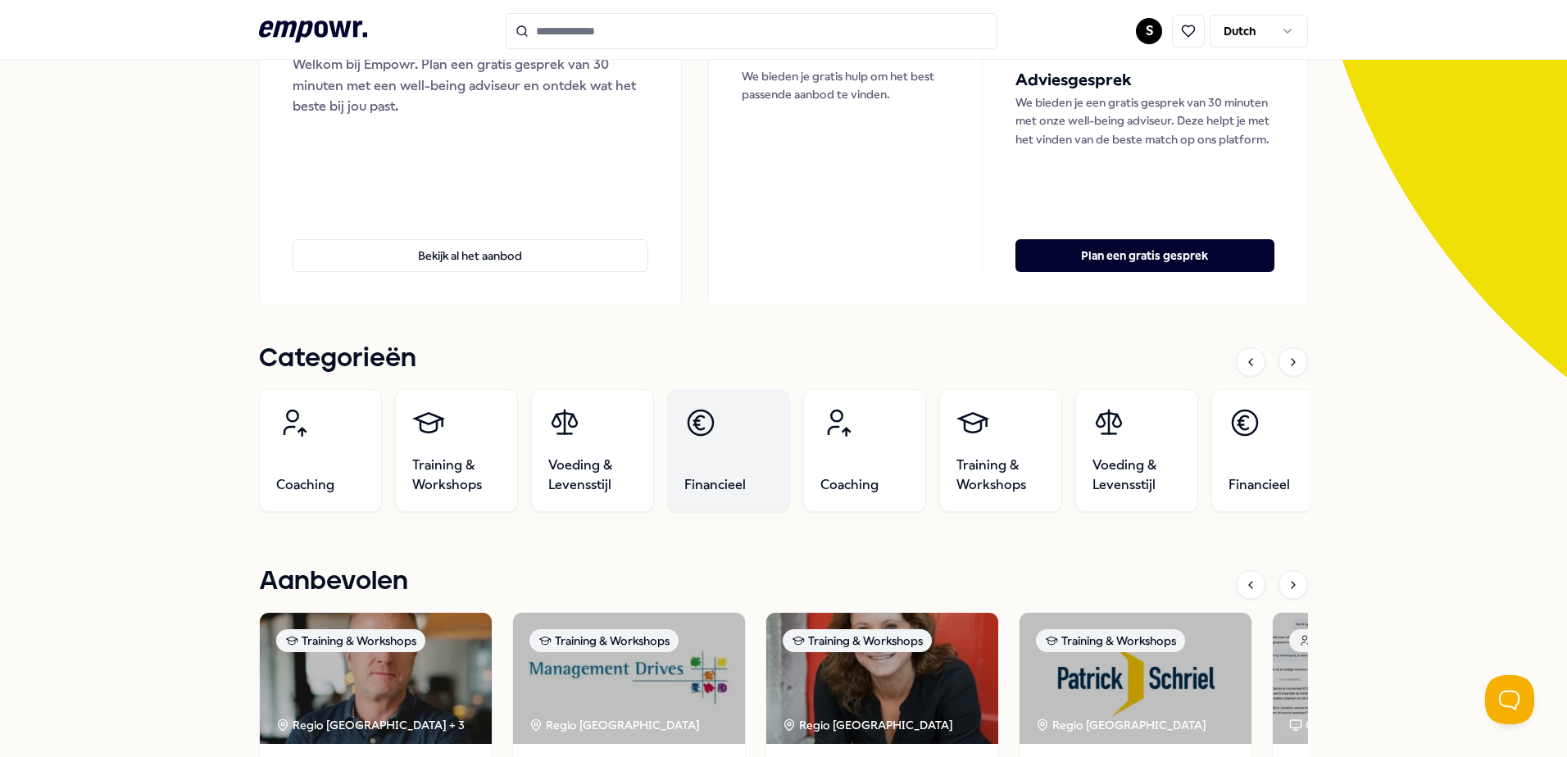
click at [696, 472] on link "Financieel" at bounding box center [728, 450] width 123 height 123
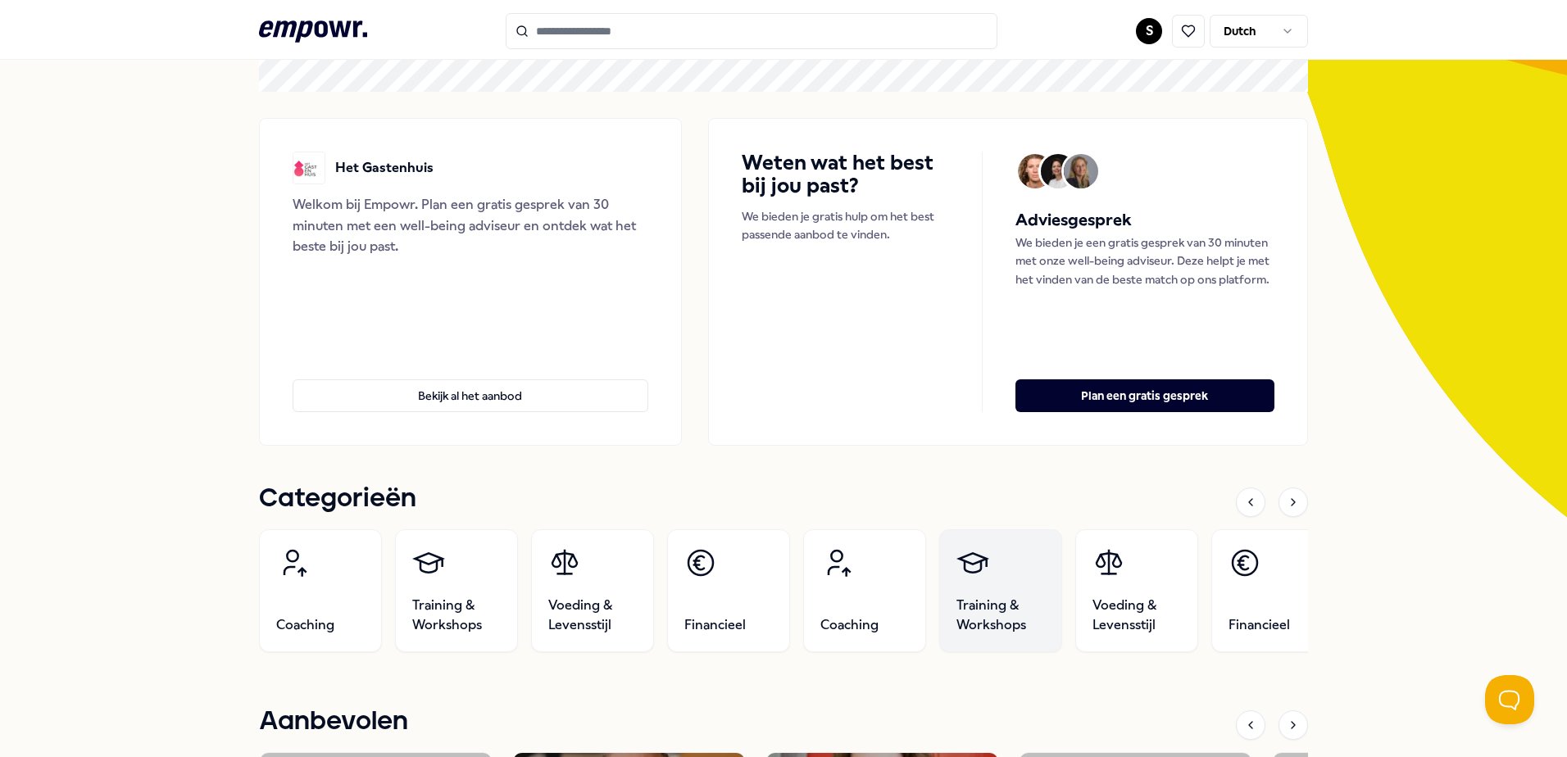
click at [1029, 605] on span "Training & Workshops" at bounding box center [1001, 615] width 89 height 39
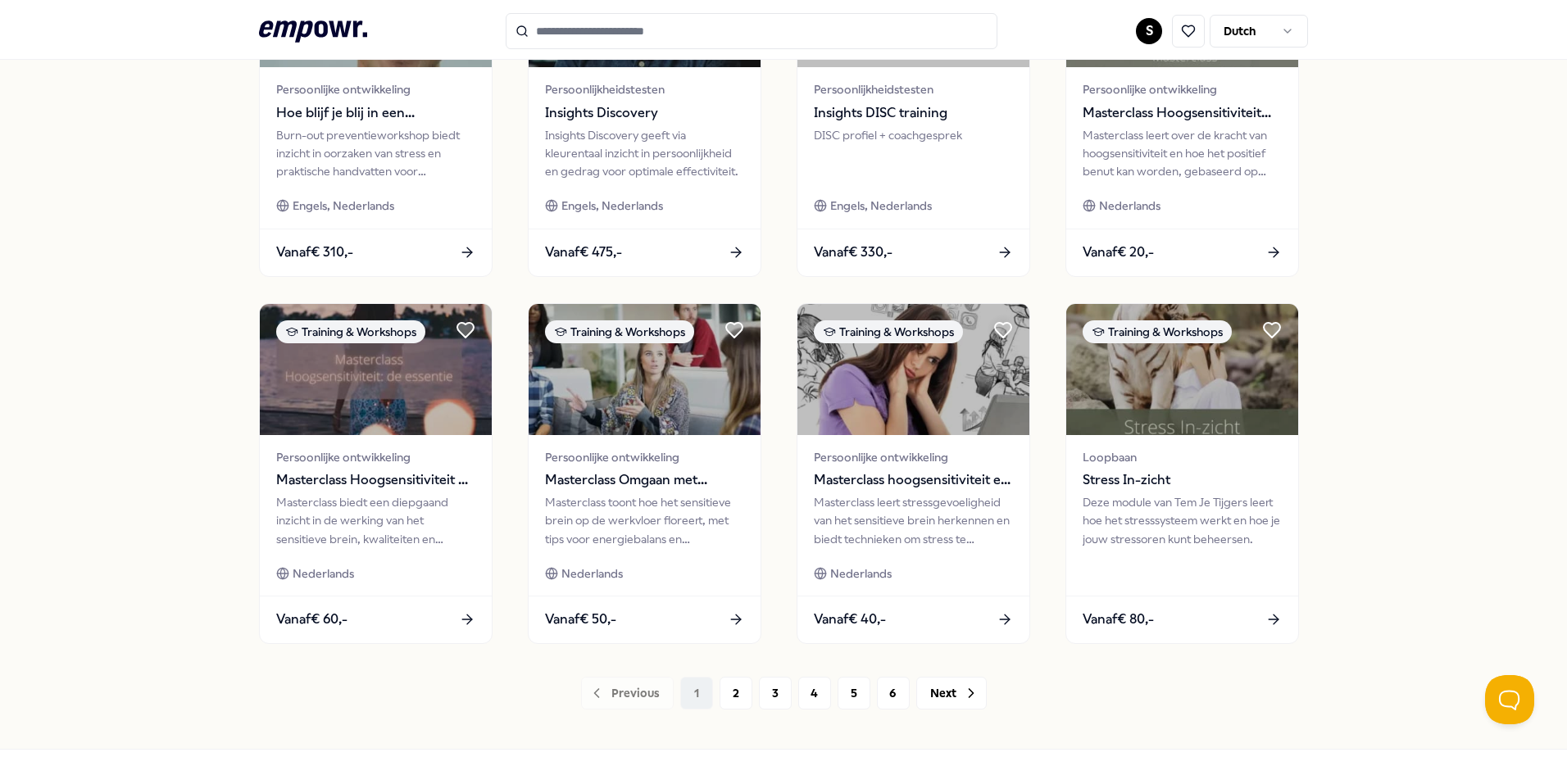
scroll to position [680, 0]
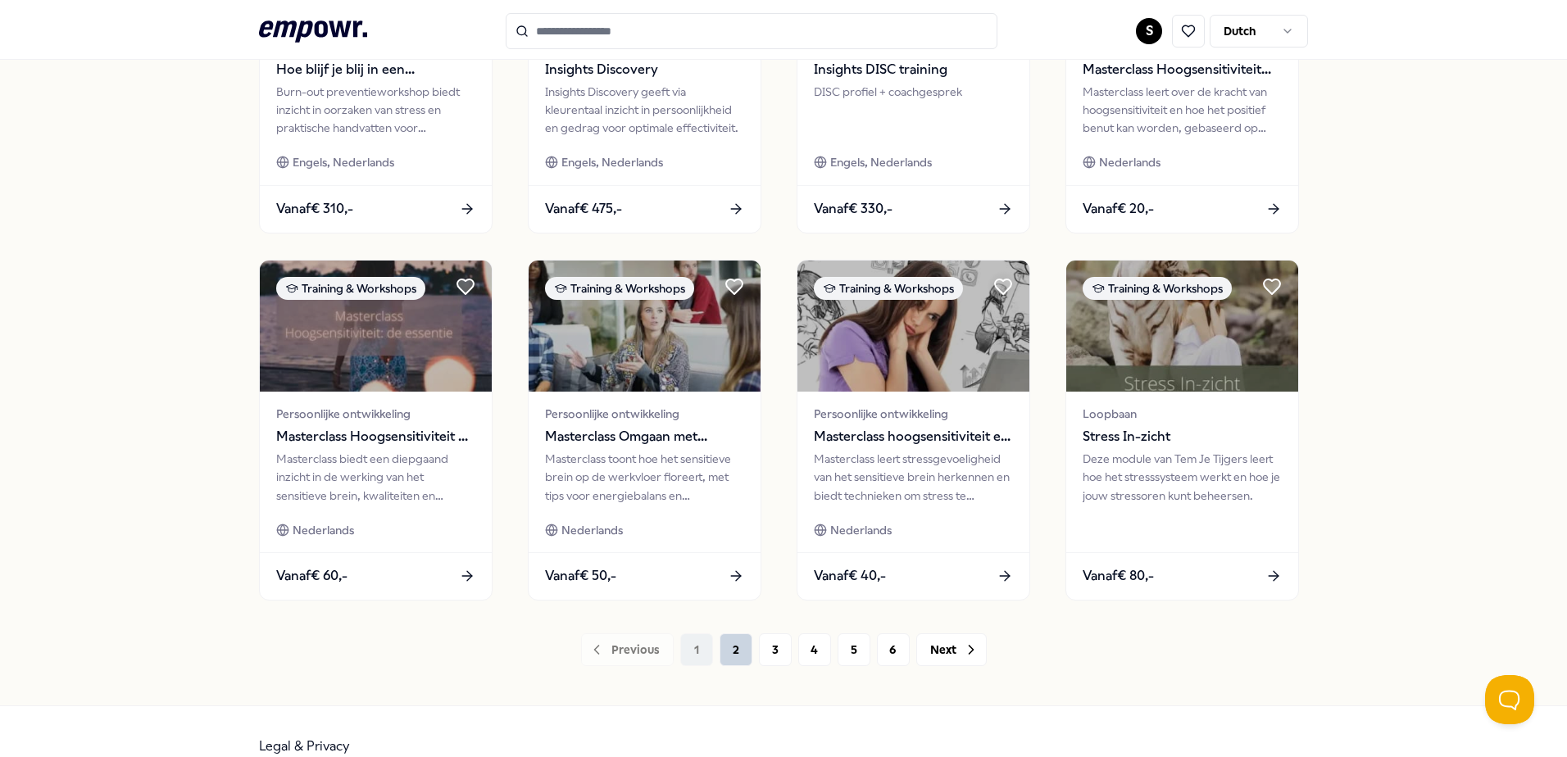
click at [734, 648] on button "2" at bounding box center [736, 650] width 33 height 33
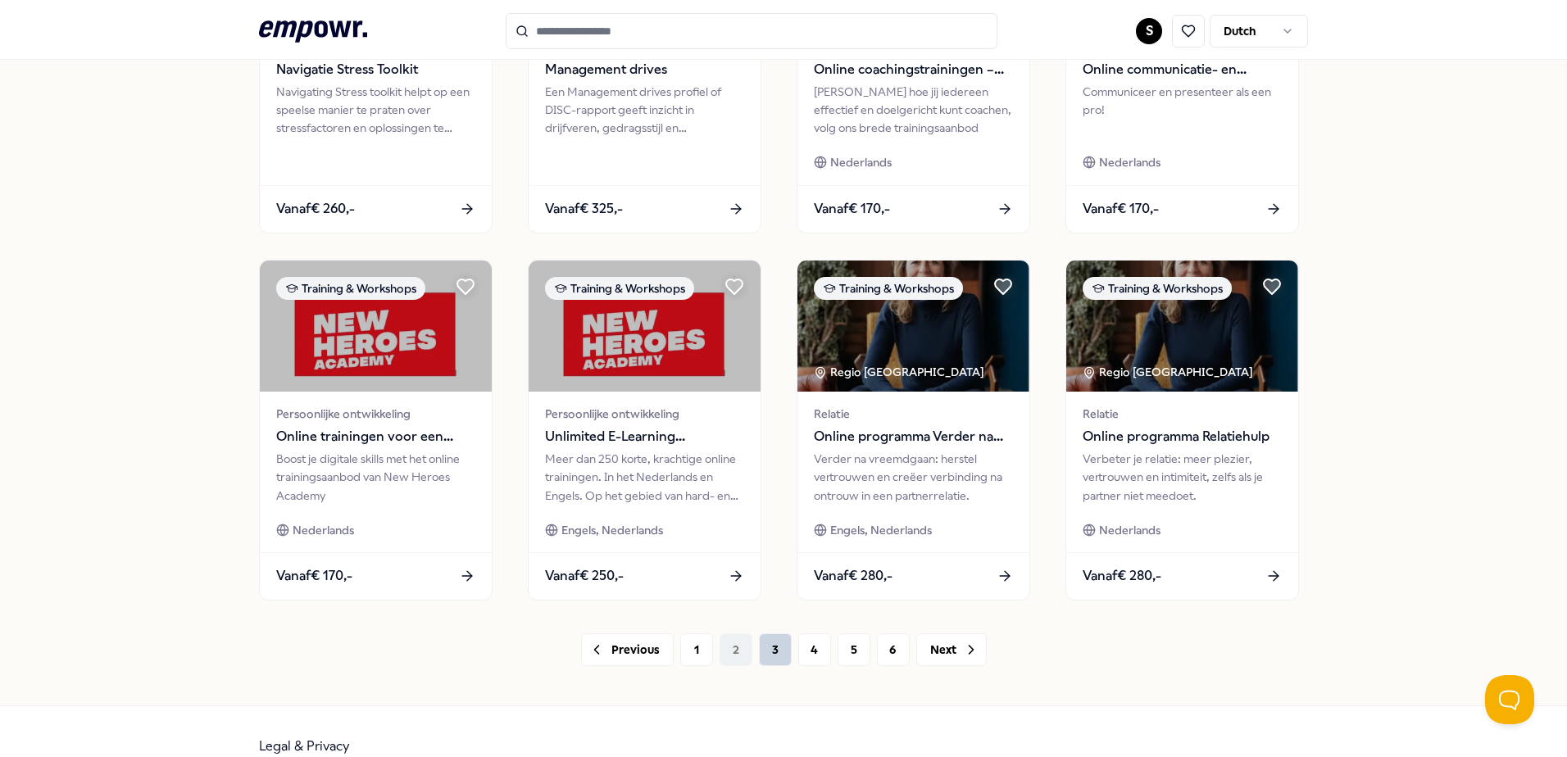
click at [759, 653] on button "3" at bounding box center [775, 650] width 33 height 33
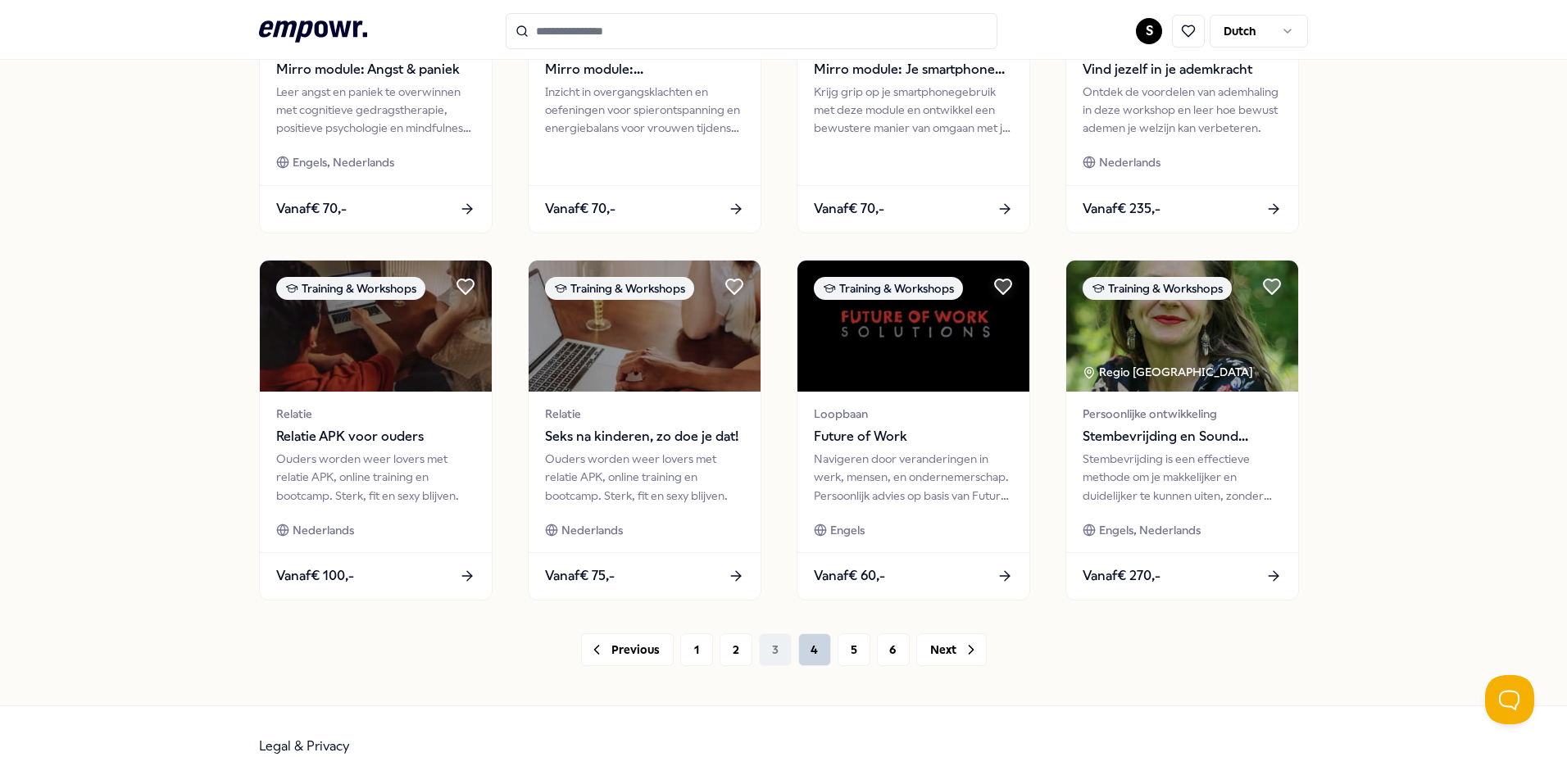
click at [801, 642] on button "4" at bounding box center [814, 650] width 33 height 33
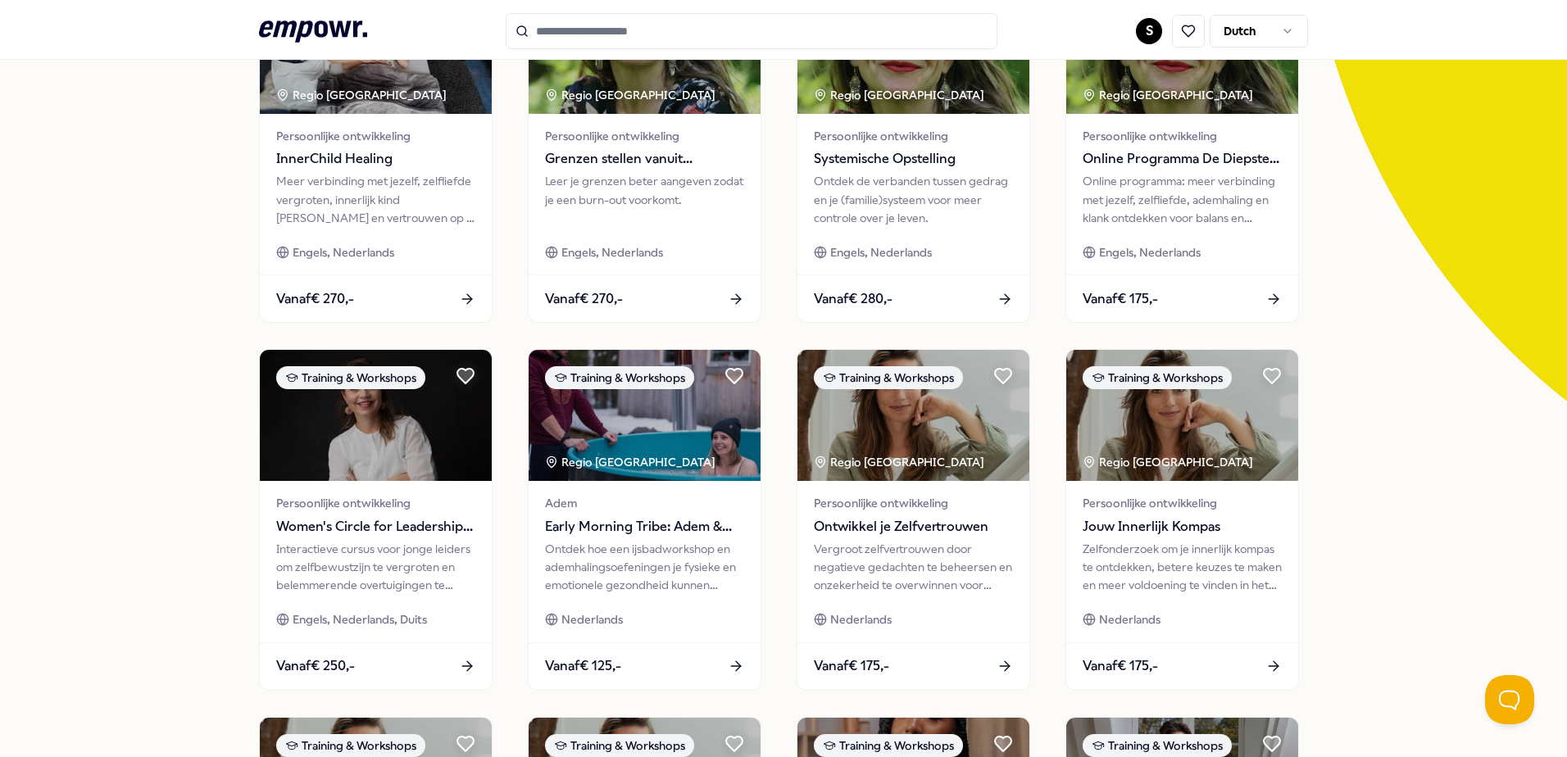
scroll to position [709, 0]
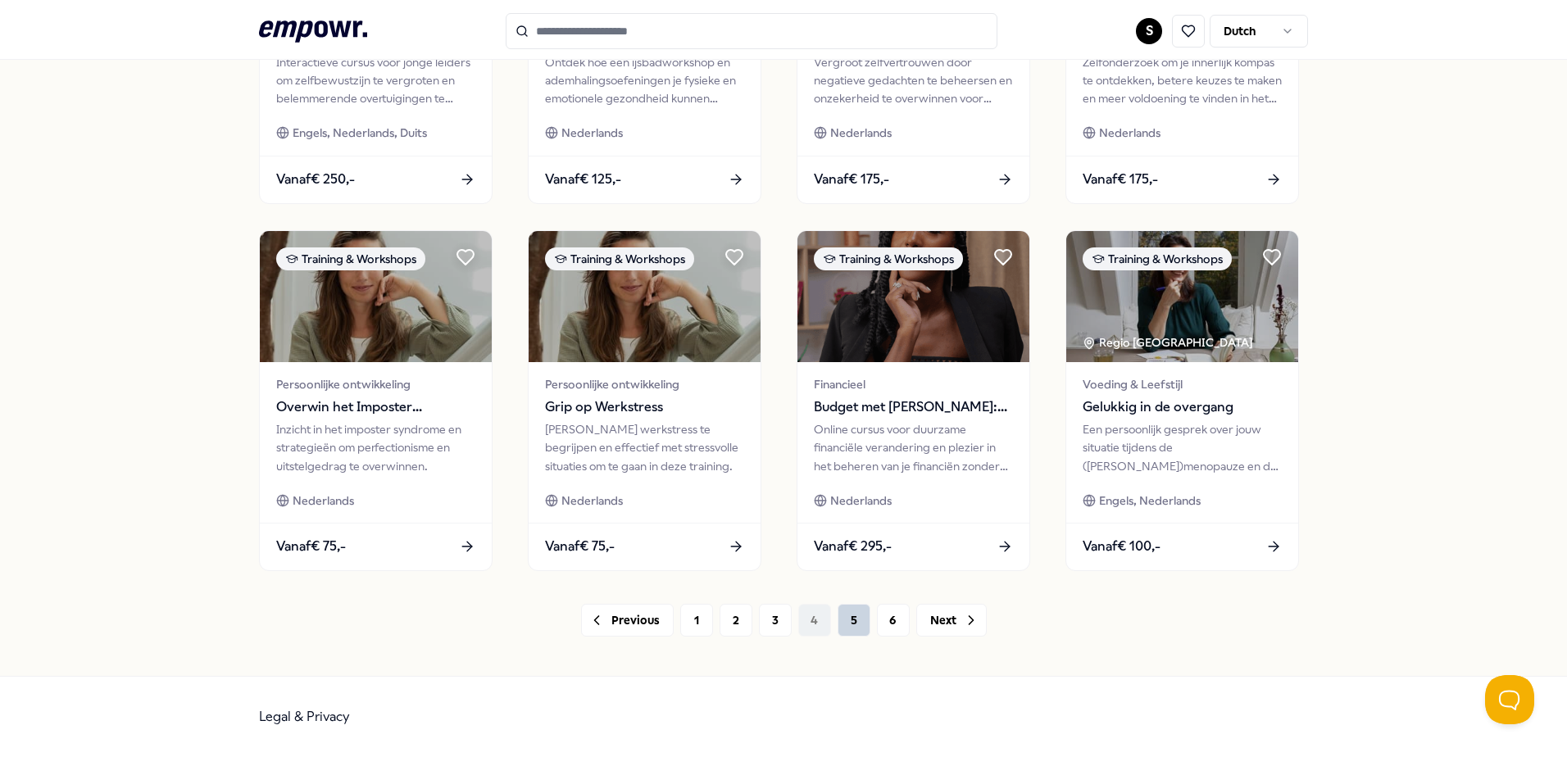
click at [846, 615] on button "5" at bounding box center [854, 620] width 33 height 33
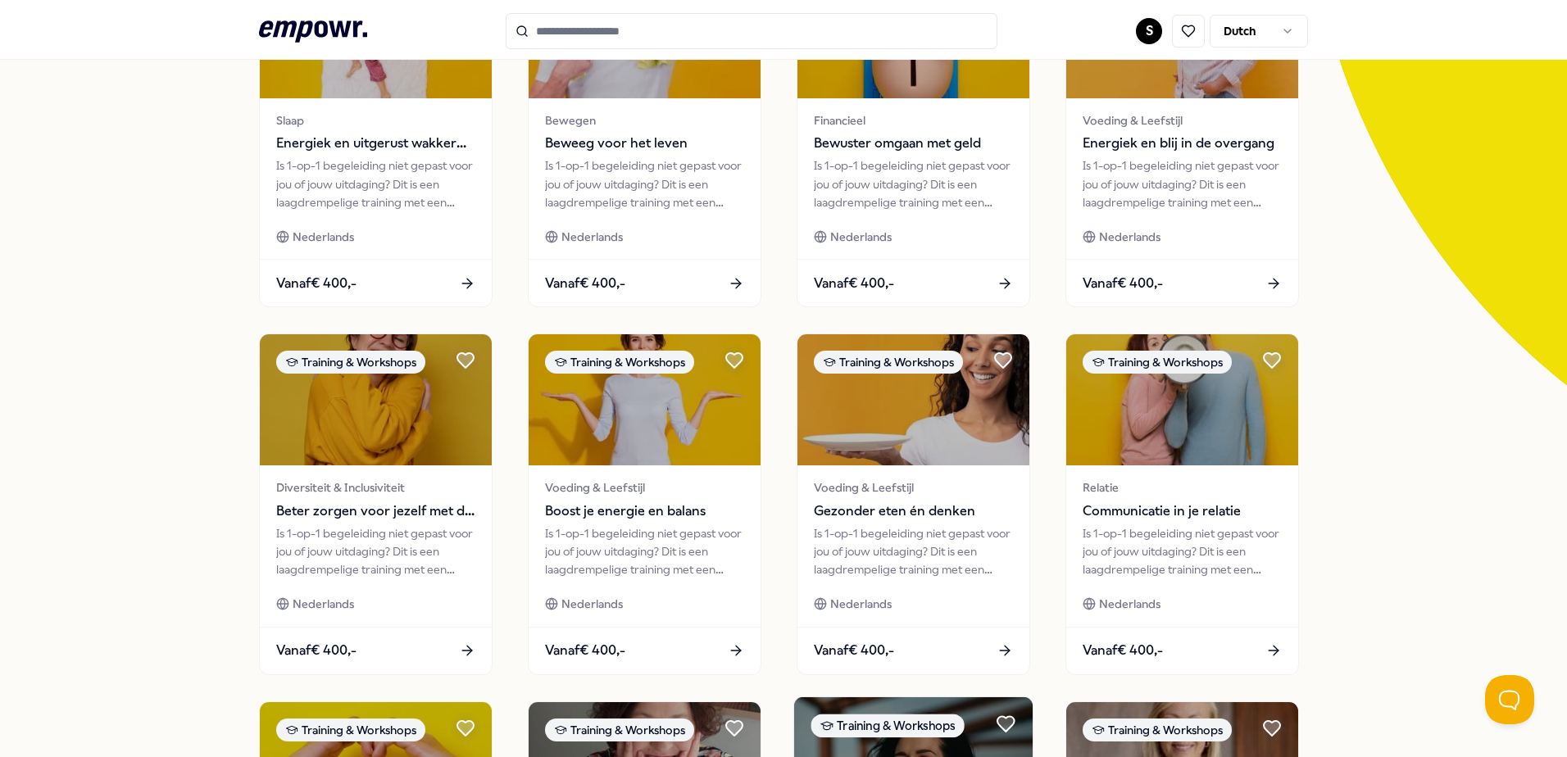
scroll to position [709, 0]
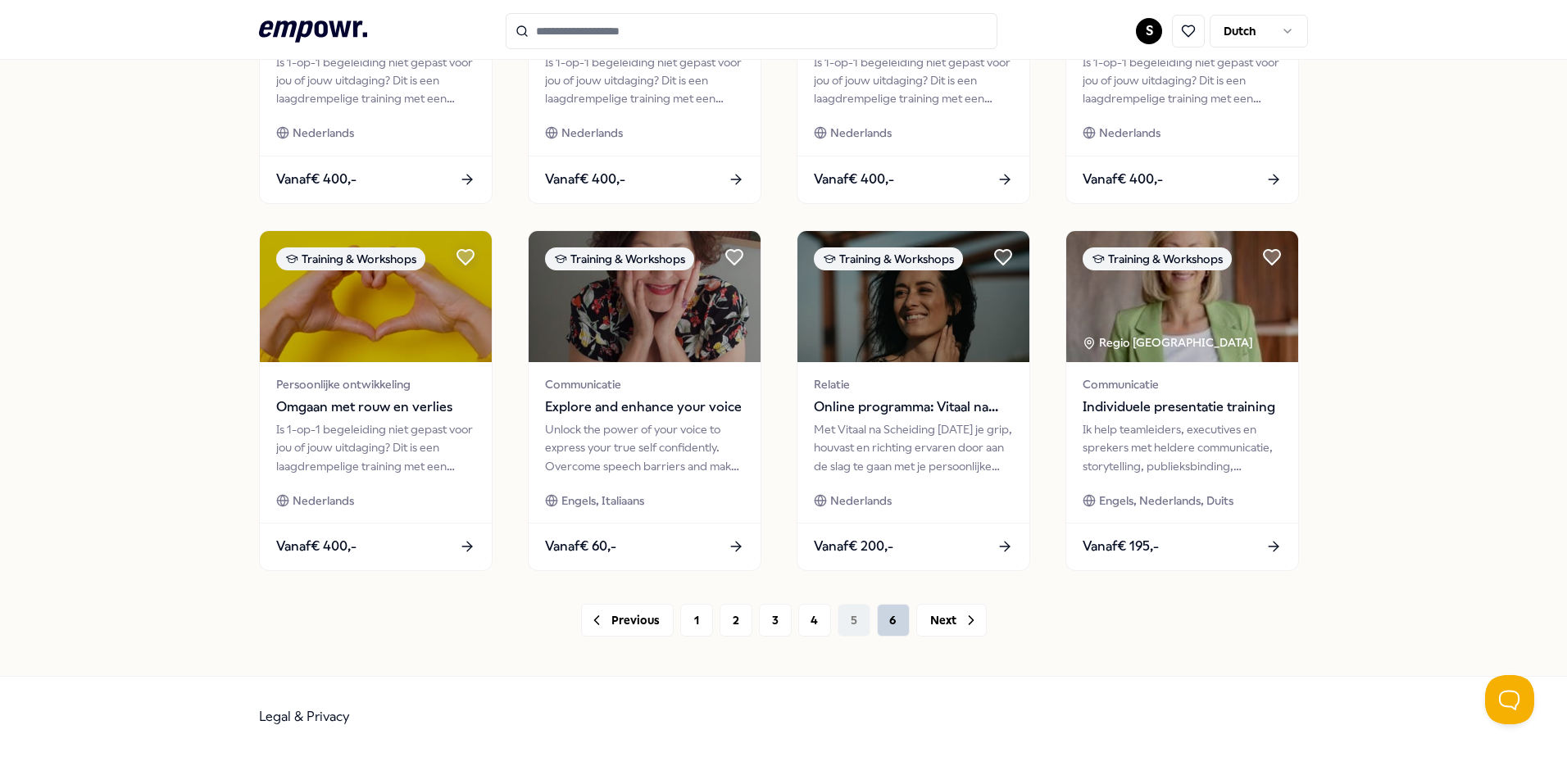
click at [877, 624] on button "6" at bounding box center [893, 620] width 33 height 33
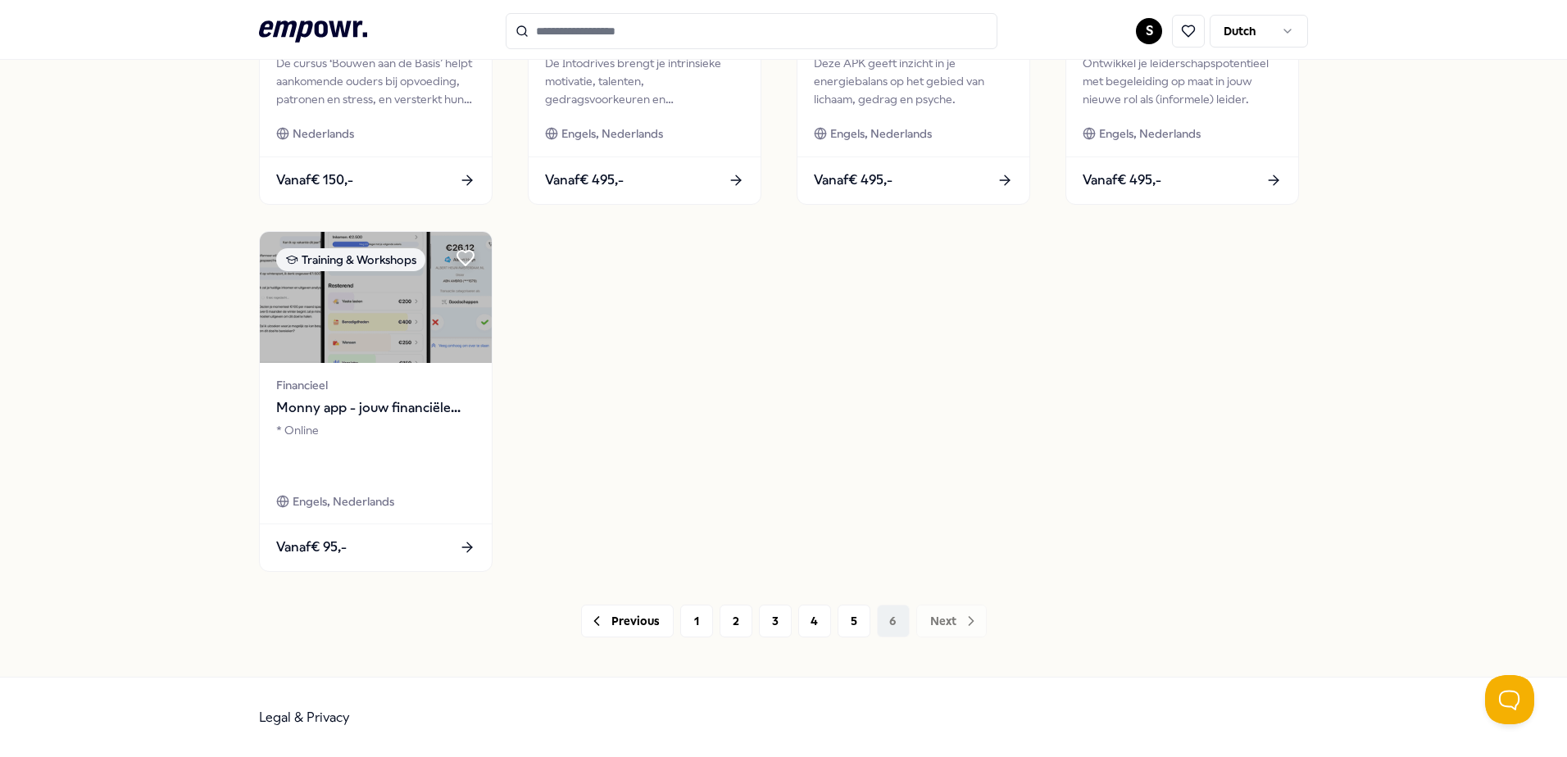
scroll to position [709, 0]
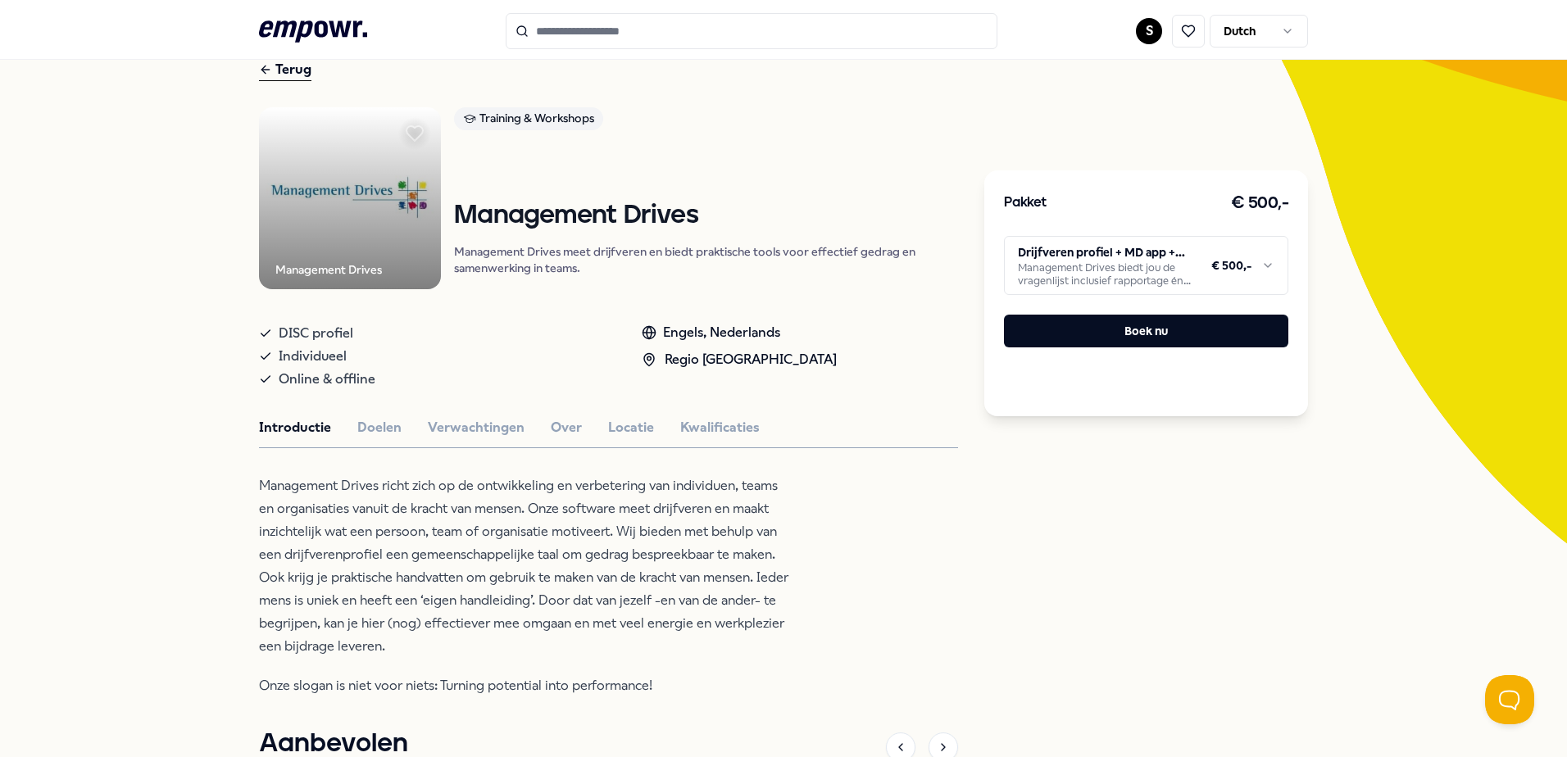
scroll to position [164, 0]
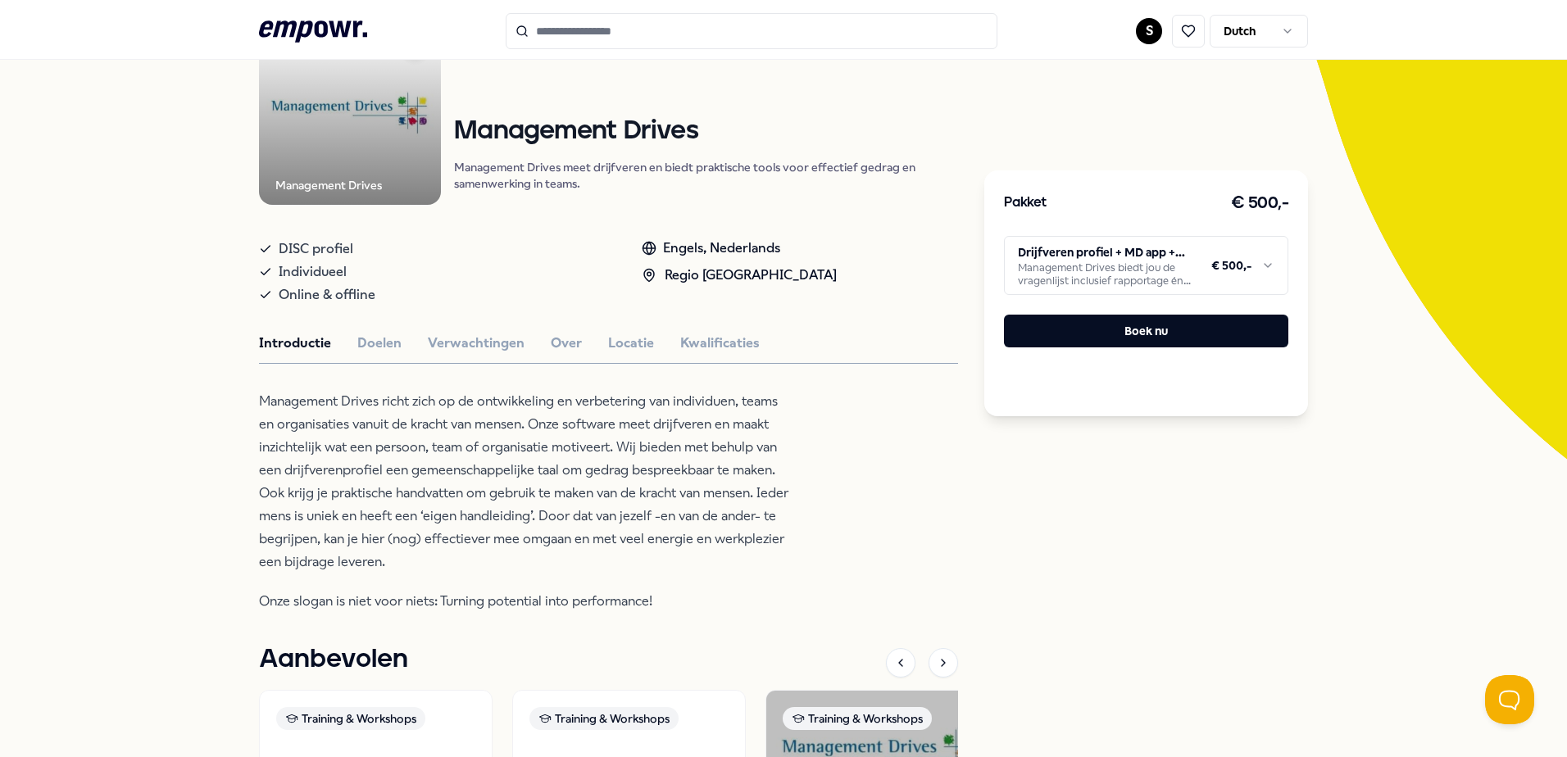
click at [1094, 284] on html ".empowr-logo_svg__cls-1{fill:#03032f} S Dutch Alle categorieën Self-care librar…" at bounding box center [783, 378] width 1567 height 757
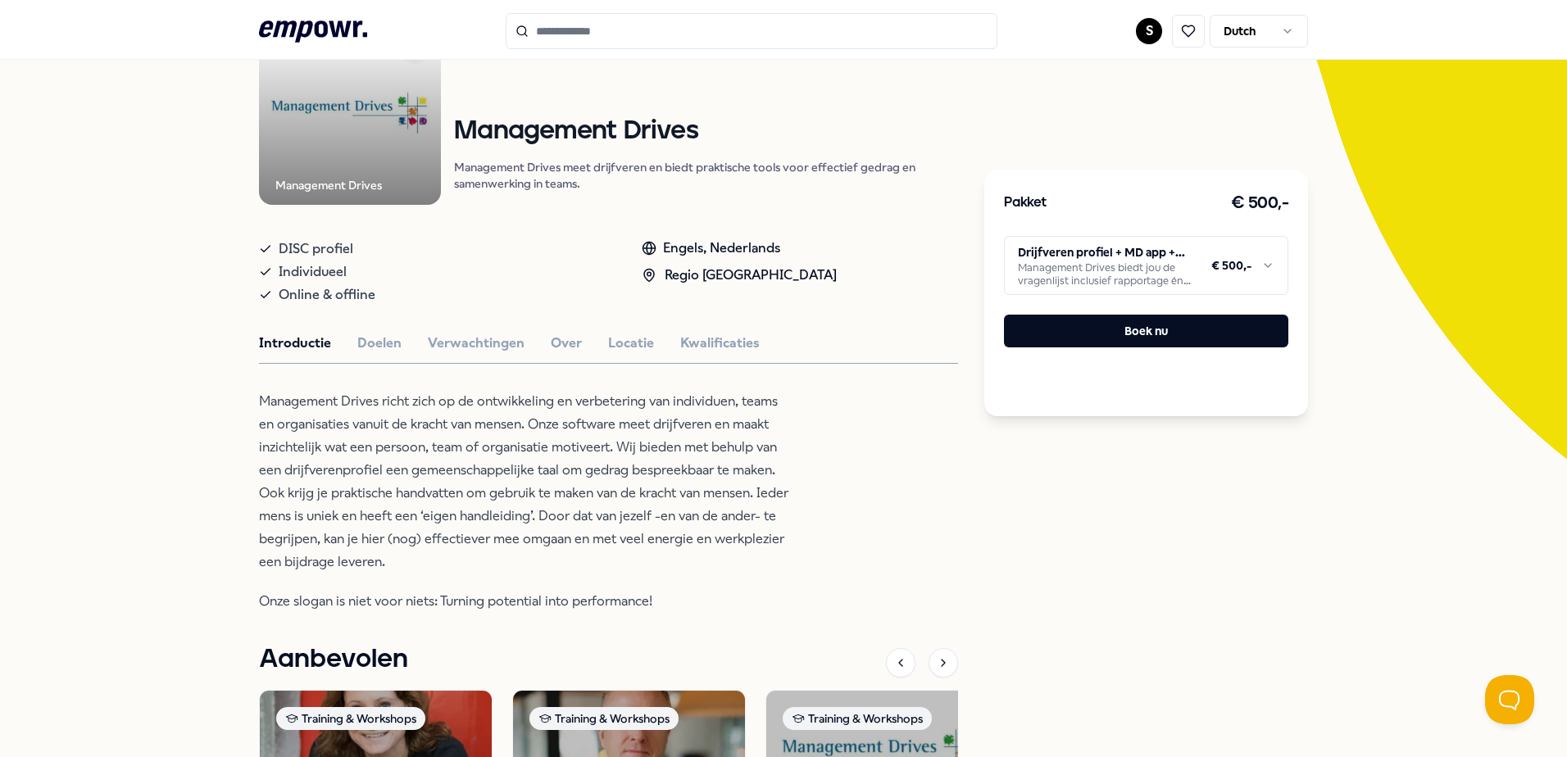
click at [463, 474] on html ".empowr-logo_svg__cls-1{fill:#03032f} S Dutch Alle categorieën Self-care librar…" at bounding box center [783, 378] width 1567 height 757
click at [375, 355] on div "Management Drives Training & Workshops Management Drives Management Drives meet…" at bounding box center [608, 536] width 699 height 1026
click at [375, 346] on button "Doelen" at bounding box center [379, 343] width 44 height 21
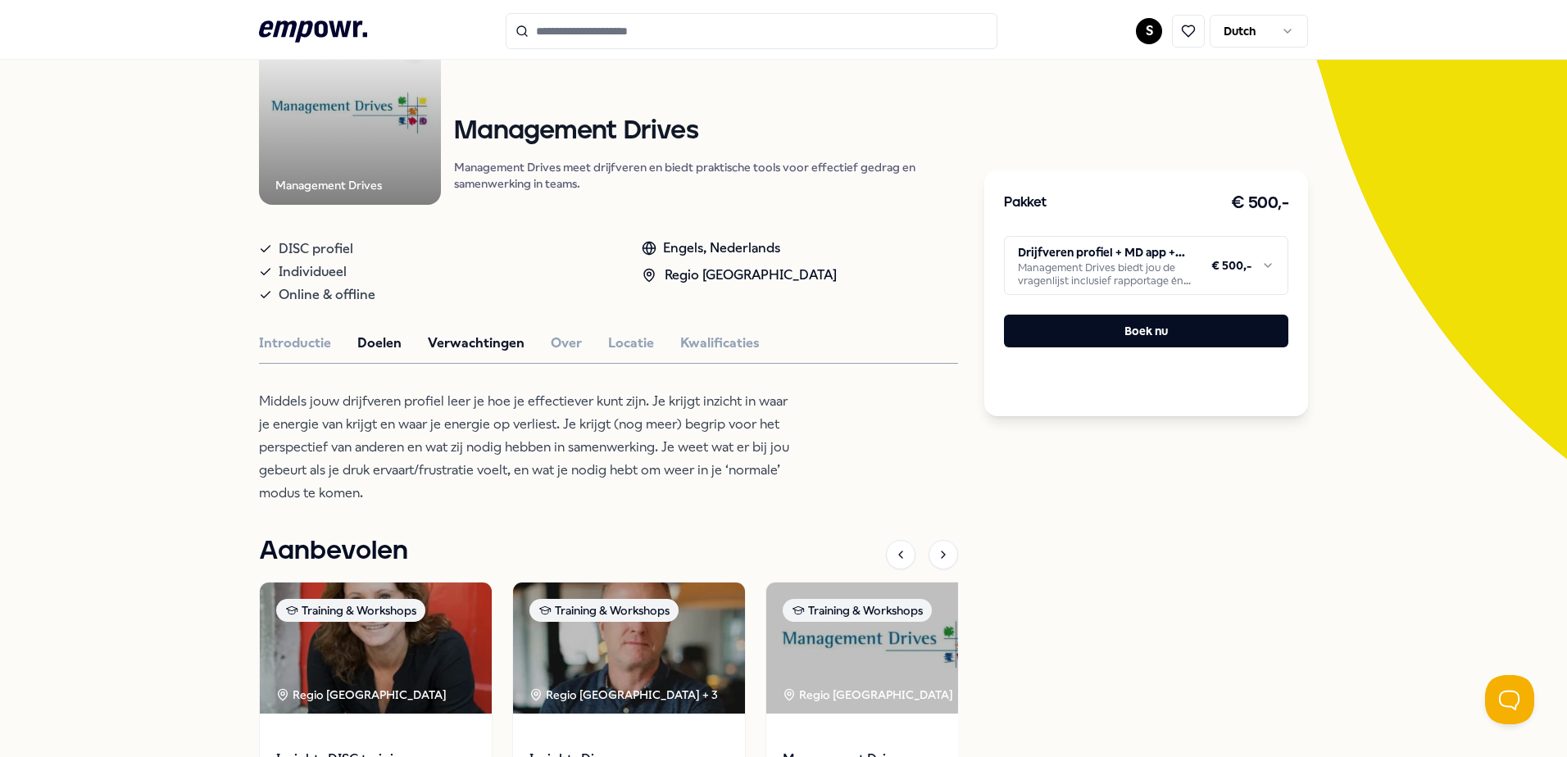
click at [432, 339] on button "Verwachtingen" at bounding box center [476, 343] width 97 height 21
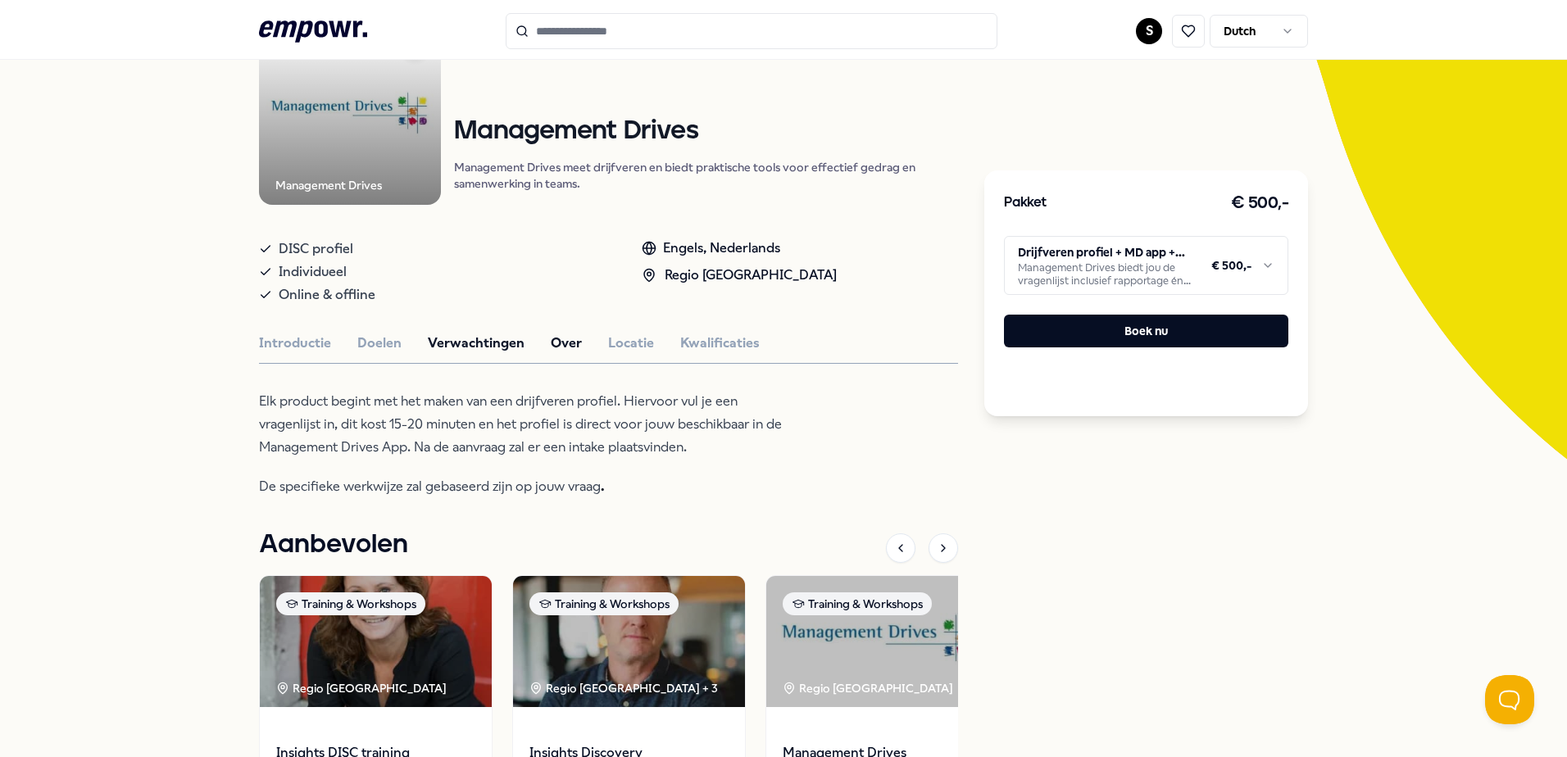
click at [551, 351] on button "Over" at bounding box center [566, 343] width 31 height 21
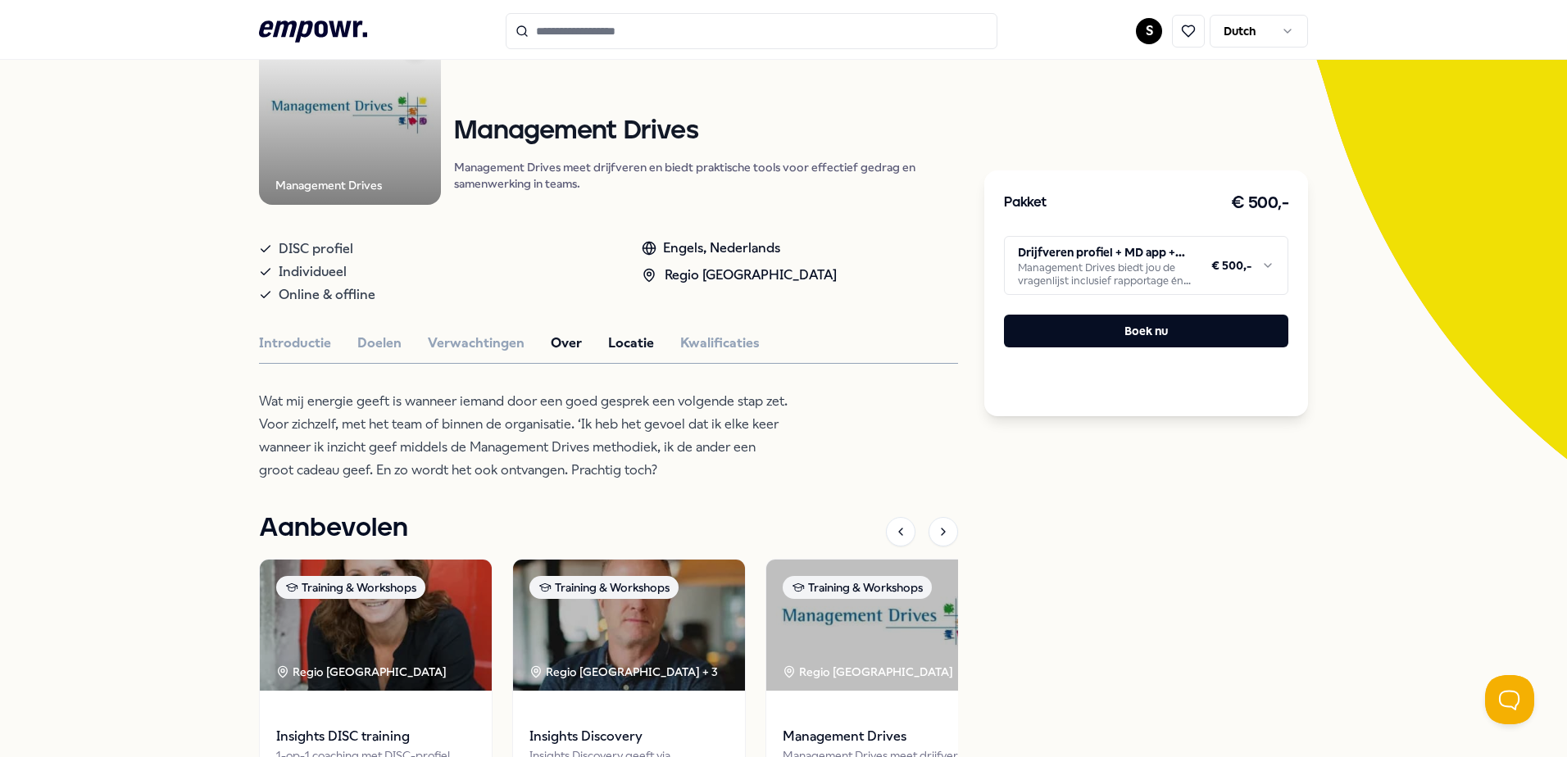
click at [617, 336] on button "Locatie" at bounding box center [631, 343] width 46 height 21
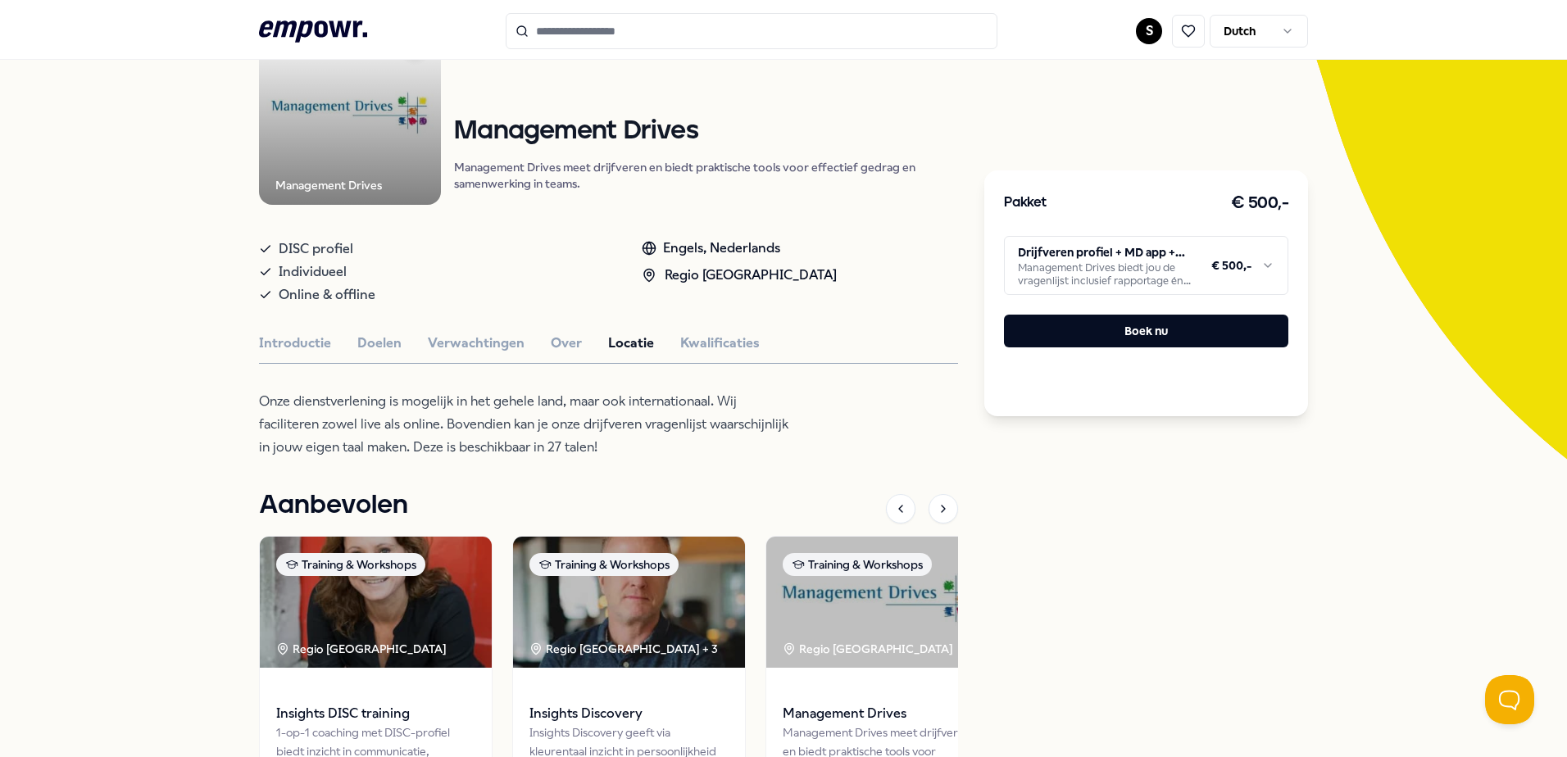
click at [651, 337] on div "Introductie Doelen Verwachtingen Over Locatie Kwalificaties" at bounding box center [608, 343] width 699 height 21
click at [703, 342] on button "Kwalificaties" at bounding box center [720, 343] width 80 height 21
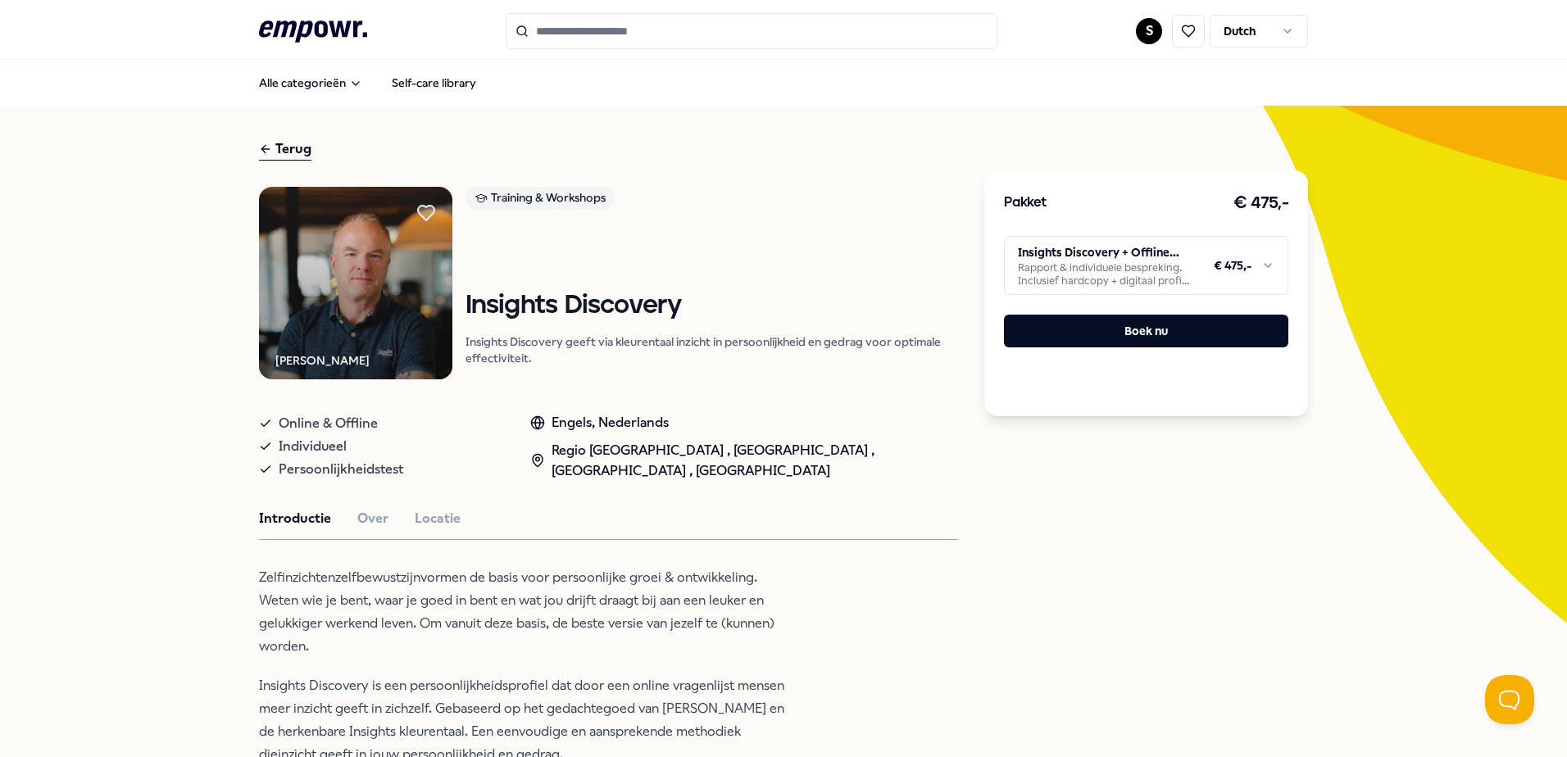
click at [1180, 262] on html ".empowr-logo_svg__cls-1{fill:#03032f} S Dutch Alle categorieën Self-care librar…" at bounding box center [783, 378] width 1567 height 757
click at [1148, 37] on html ".empowr-logo_svg__cls-1{fill:#03032f} S Dutch Alle categorieën Self-care librar…" at bounding box center [783, 378] width 1567 height 757
click at [1162, 338] on html ".empowr-logo_svg__cls-1{fill:#03032f} S Dutch Alle categorieën Self-care librar…" at bounding box center [783, 378] width 1567 height 757
click at [1152, 339] on button "Boek nu" at bounding box center [1146, 331] width 284 height 33
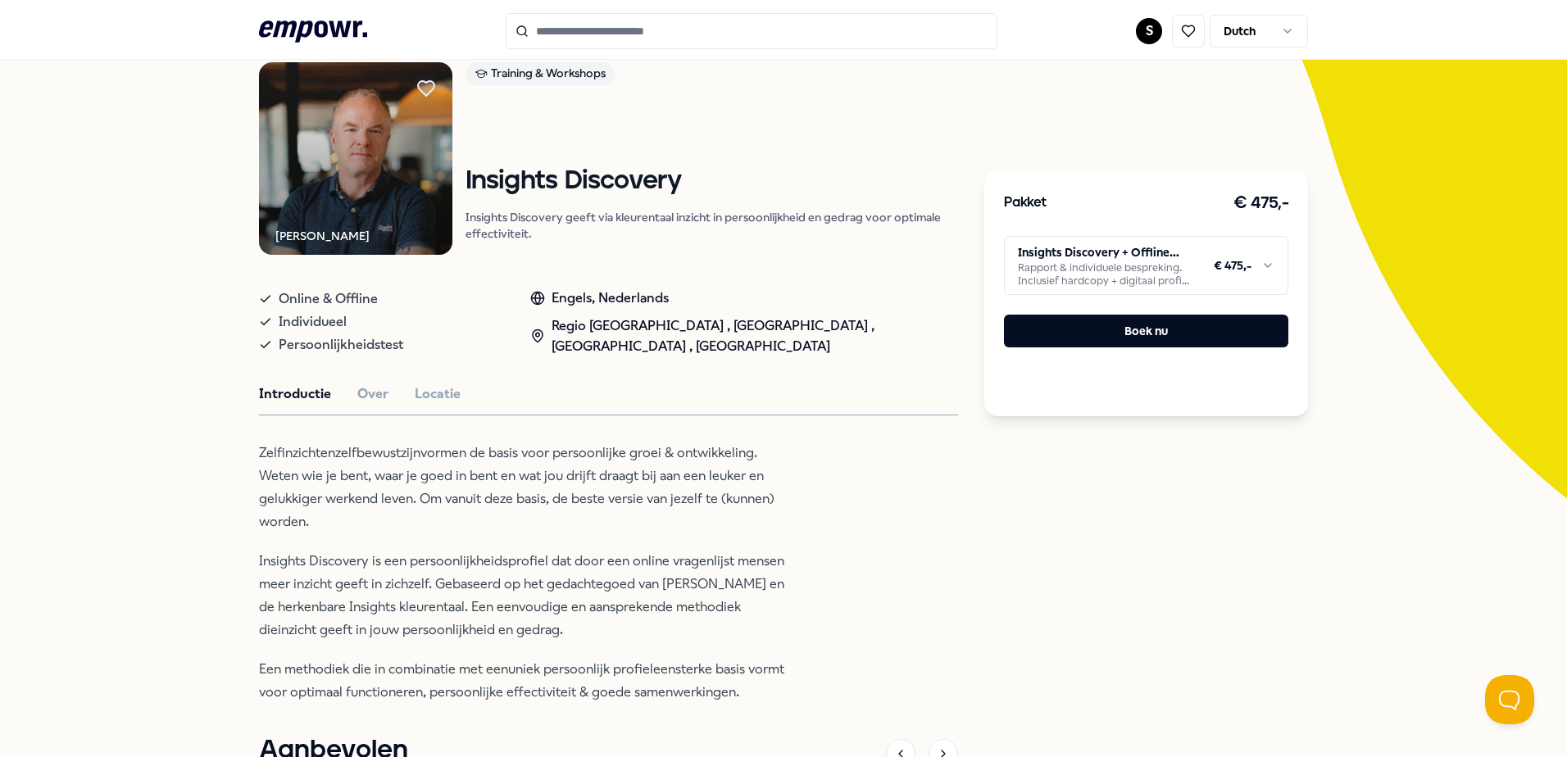
scroll to position [164, 0]
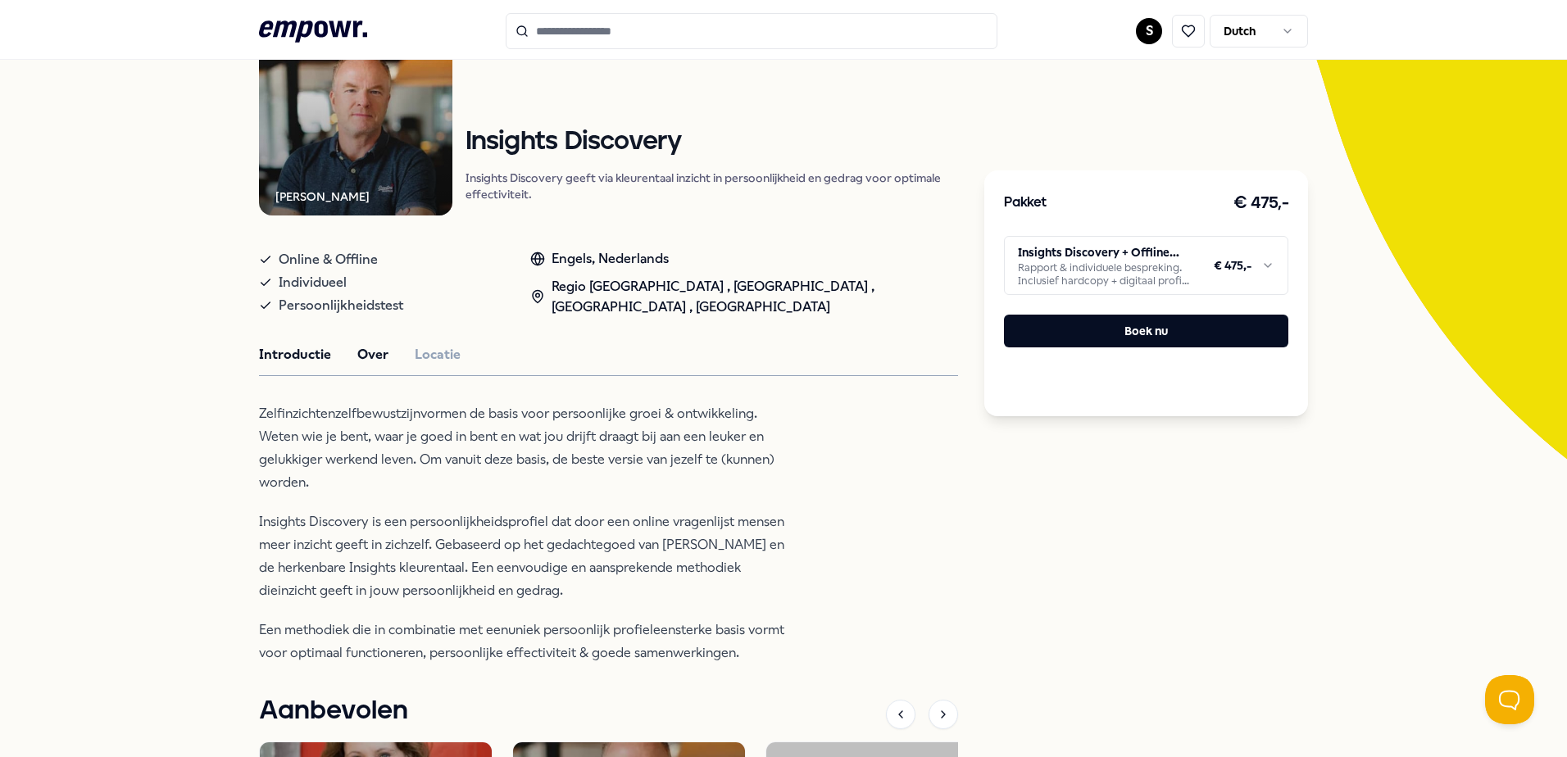
click at [370, 359] on button "Over" at bounding box center [372, 354] width 31 height 21
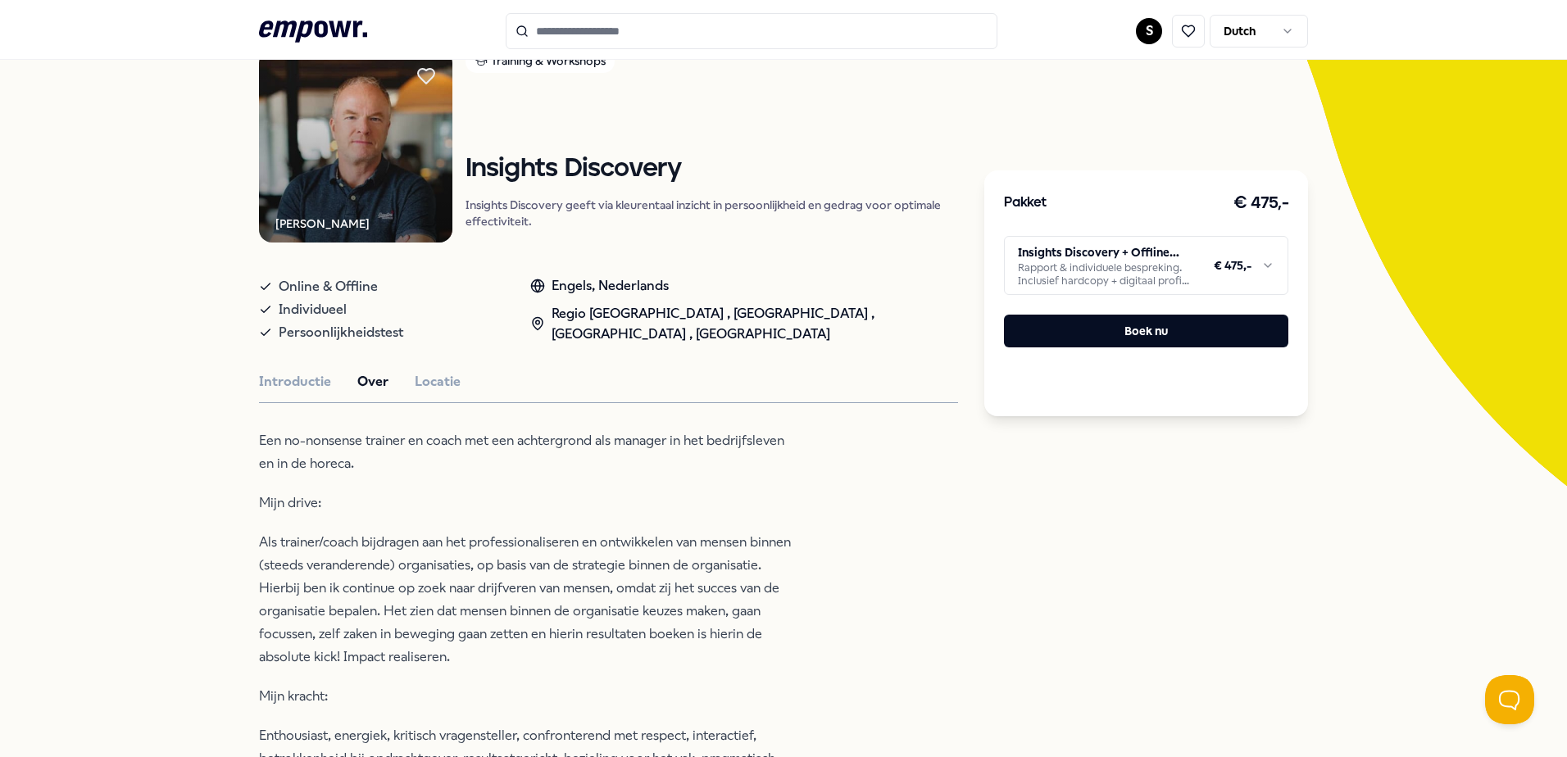
scroll to position [0, 0]
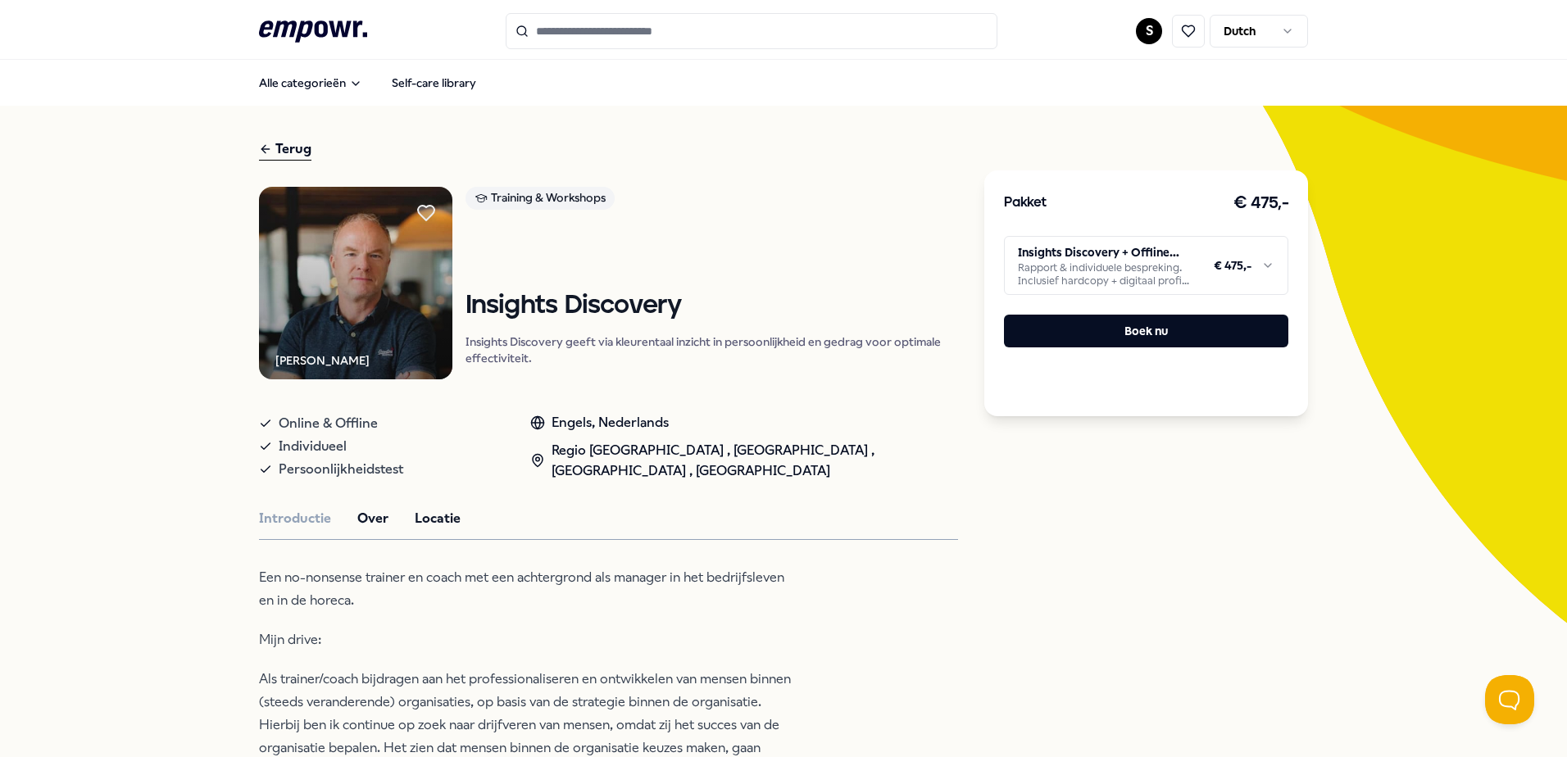
click at [437, 521] on button "Locatie" at bounding box center [438, 518] width 46 height 21
